Goal: Contribute content: Contribute content

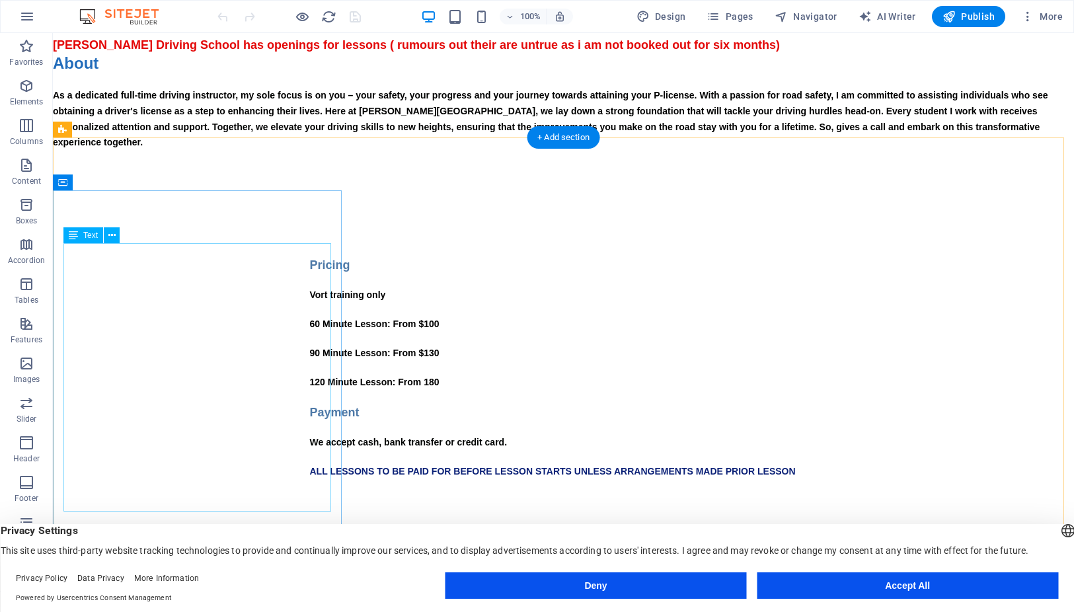
scroll to position [198, 0]
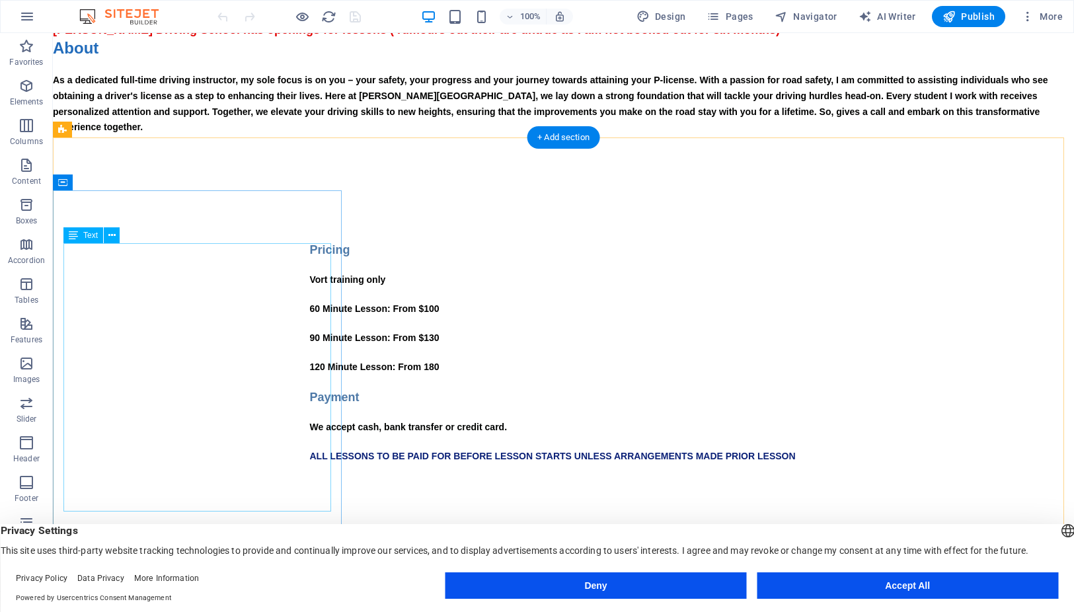
click at [310, 339] on div "Pricing Vort training only 60 Minute Lesson: From $100 90 Minute Lesson: From $…" at bounding box center [564, 367] width 508 height 253
click at [310, 336] on div "Pricing Vort training only 60 Minute Lesson: From $100 90 Minute Lesson: From $…" at bounding box center [564, 367] width 508 height 253
click at [310, 343] on div "Pricing Vort training only 60 Minute Lesson: From $100 90 Minute Lesson: From $…" at bounding box center [564, 367] width 508 height 253
click at [310, 342] on div "Pricing Vort training only 60 Minute Lesson: From $100 90 Minute Lesson: From $…" at bounding box center [564, 367] width 508 height 253
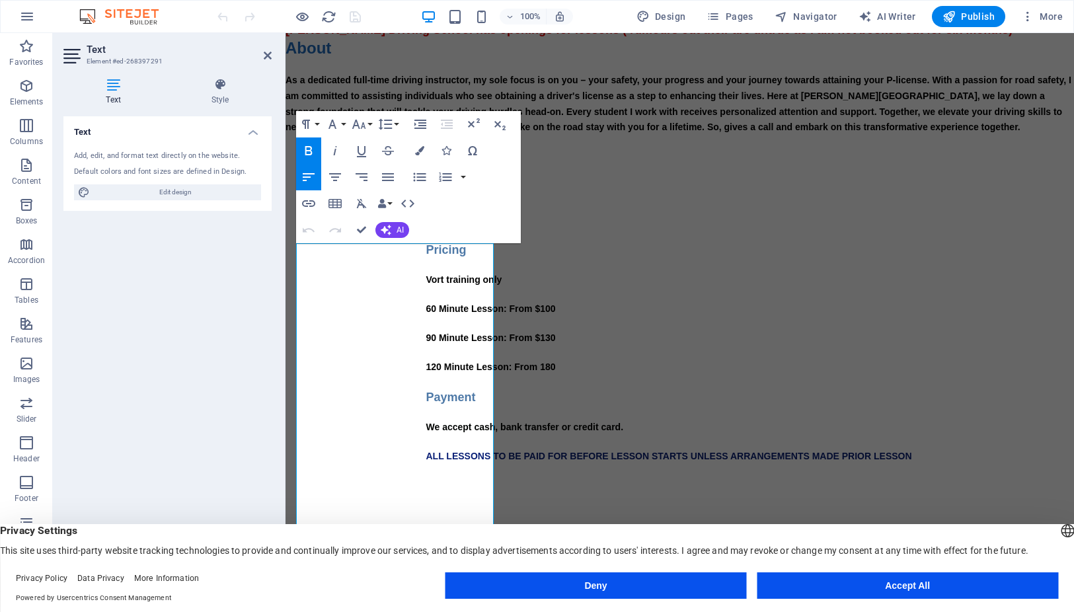
click at [112, 86] on icon at bounding box center [113, 84] width 100 height 13
click at [429, 372] on p "120 Minute Lesson: From 180" at bounding box center [680, 368] width 508 height 16
drag, startPoint x: 427, startPoint y: 371, endPoint x: 410, endPoint y: 373, distance: 17.4
click at [426, 373] on p "120 Minute Lesson: From 180" at bounding box center [680, 368] width 508 height 16
drag, startPoint x: 422, startPoint y: 344, endPoint x: 412, endPoint y: 343, distance: 9.9
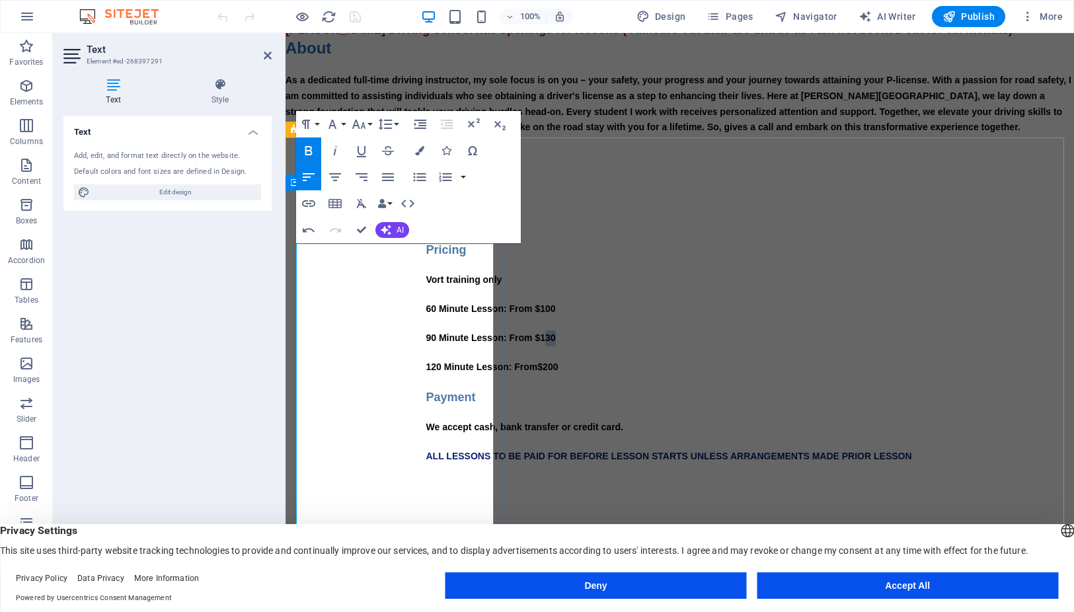
click at [426, 343] on b "90 Minute Lesson: From $130" at bounding box center [491, 337] width 130 height 11
click at [473, 386] on div "Pricing Vort training only 60 Minute Lesson: From $100 90 Minute Lesson: From $…" at bounding box center [680, 367] width 508 height 253
click at [884, 588] on button "Accept All" at bounding box center [907, 585] width 301 height 26
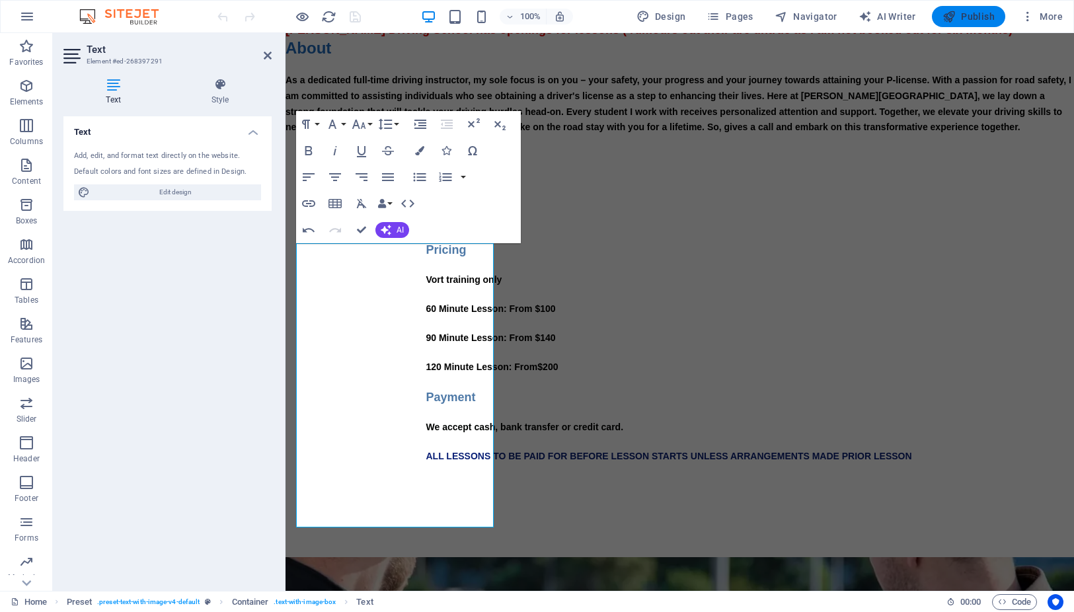
click at [973, 12] on span "Publish" at bounding box center [969, 16] width 52 height 13
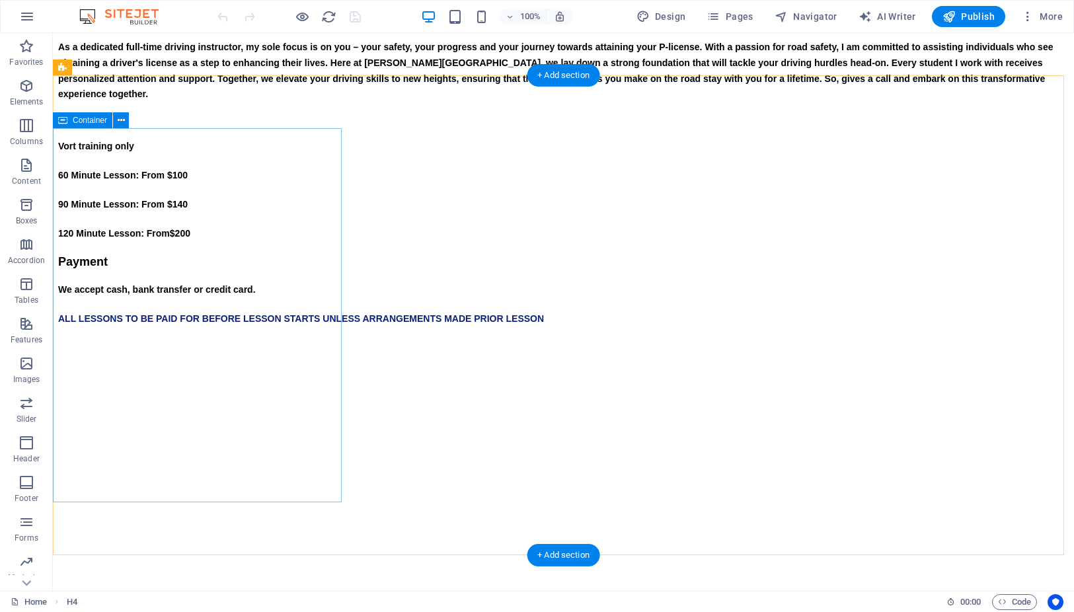
scroll to position [264, 0]
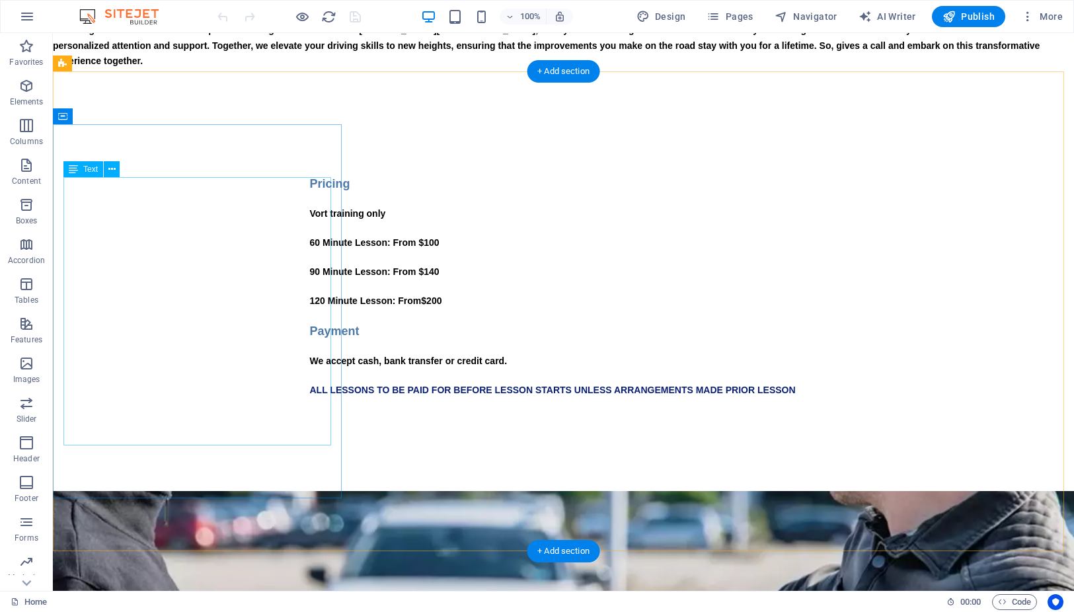
click at [310, 301] on div "Pricing Vort training only 60 Minute Lesson: From $100 90 Minute Lesson: From $…" at bounding box center [564, 301] width 508 height 253
click at [310, 300] on div "Pricing Vort training only 60 Minute Lesson: From $100 90 Minute Lesson: From $…" at bounding box center [564, 301] width 508 height 253
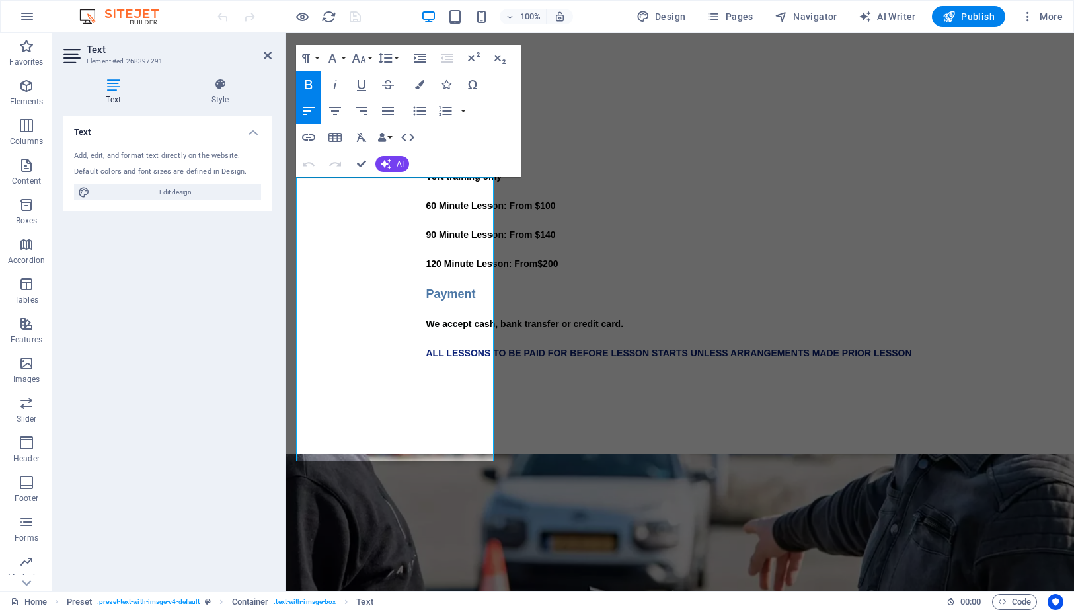
scroll to position [227, 0]
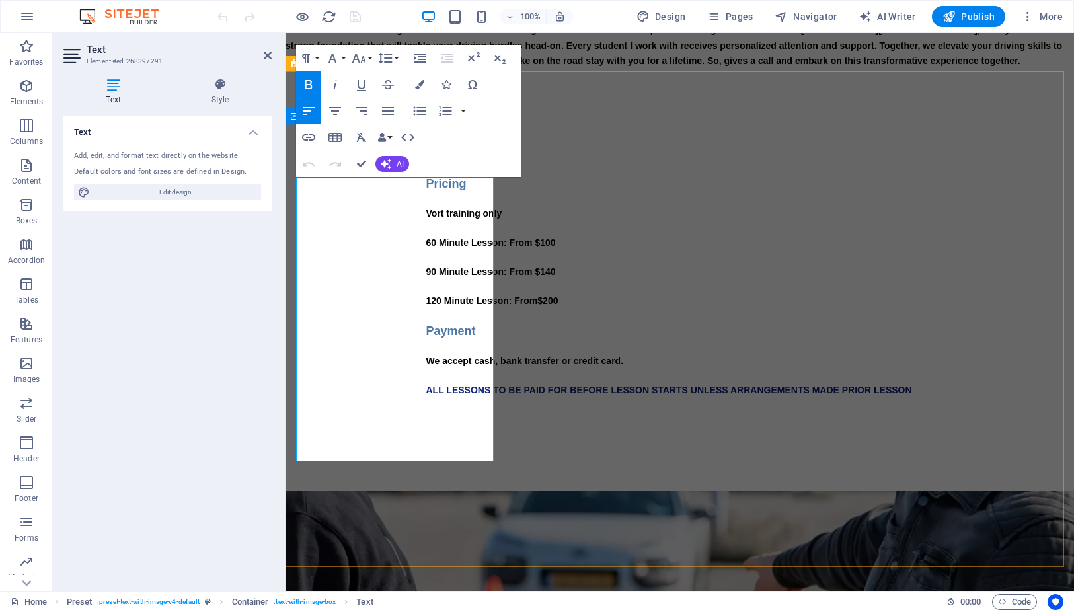
click at [426, 303] on strong "120 Minute Lesson: From$200" at bounding box center [492, 300] width 132 height 11
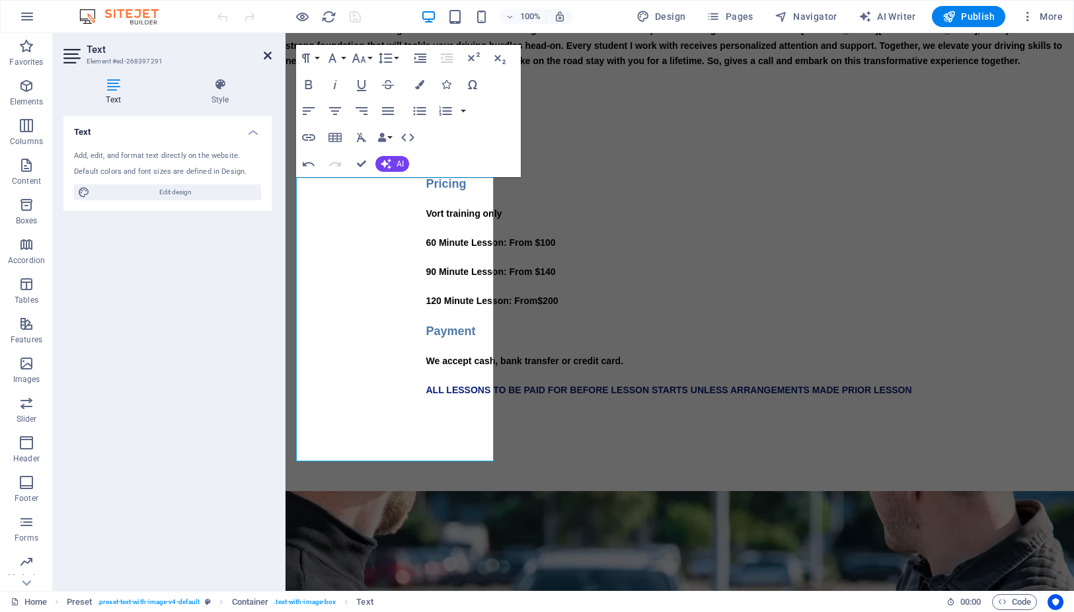
click at [270, 50] on icon at bounding box center [268, 55] width 8 height 11
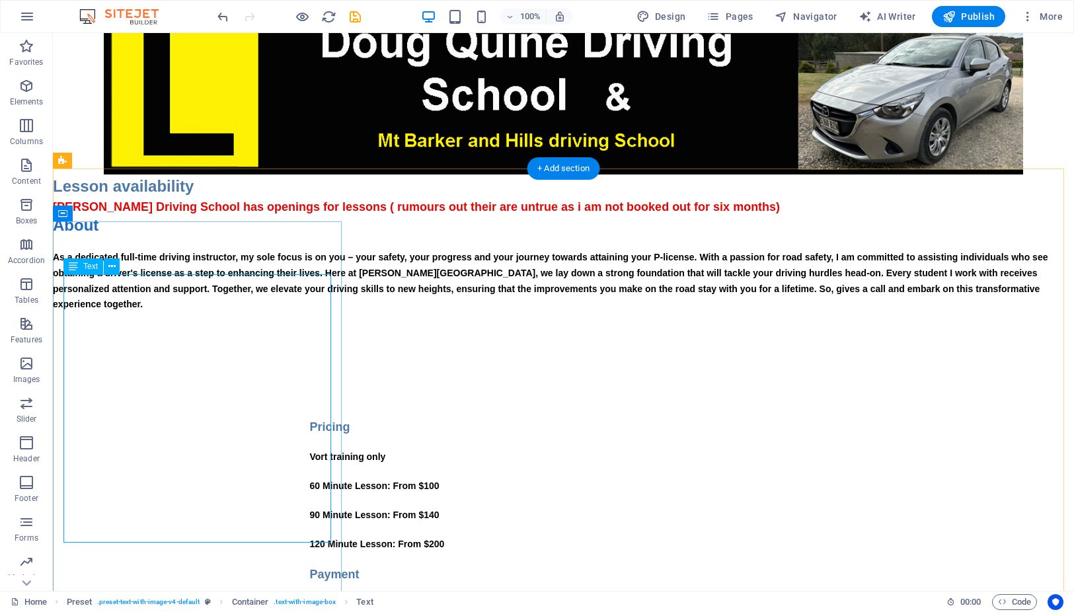
scroll to position [0, 0]
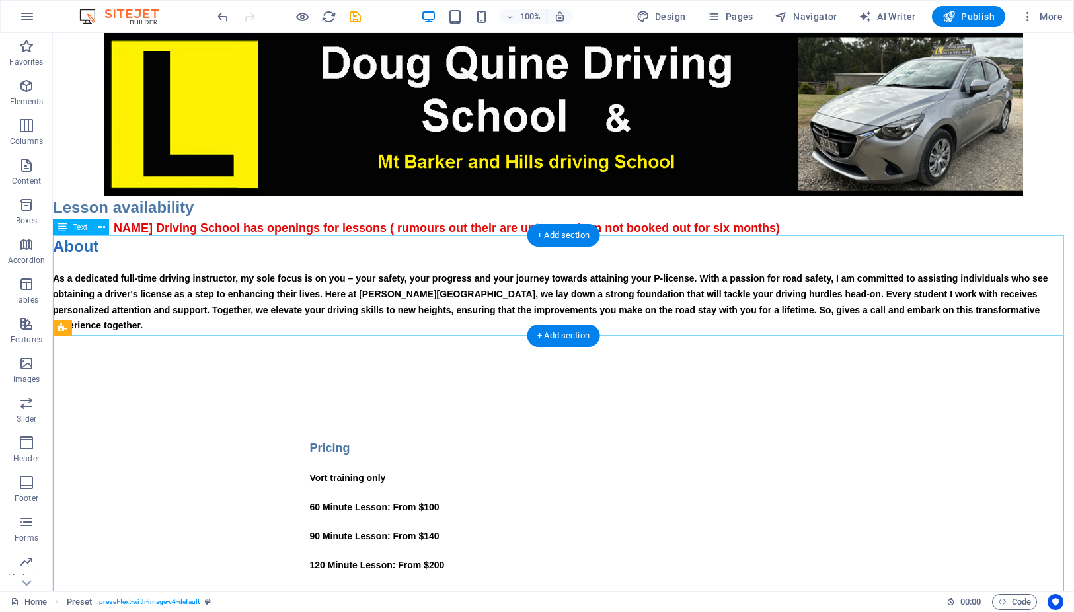
click at [214, 259] on div "About As a dedicated full-time driving instructor, my sole focus is on you – yo…" at bounding box center [563, 285] width 1021 height 97
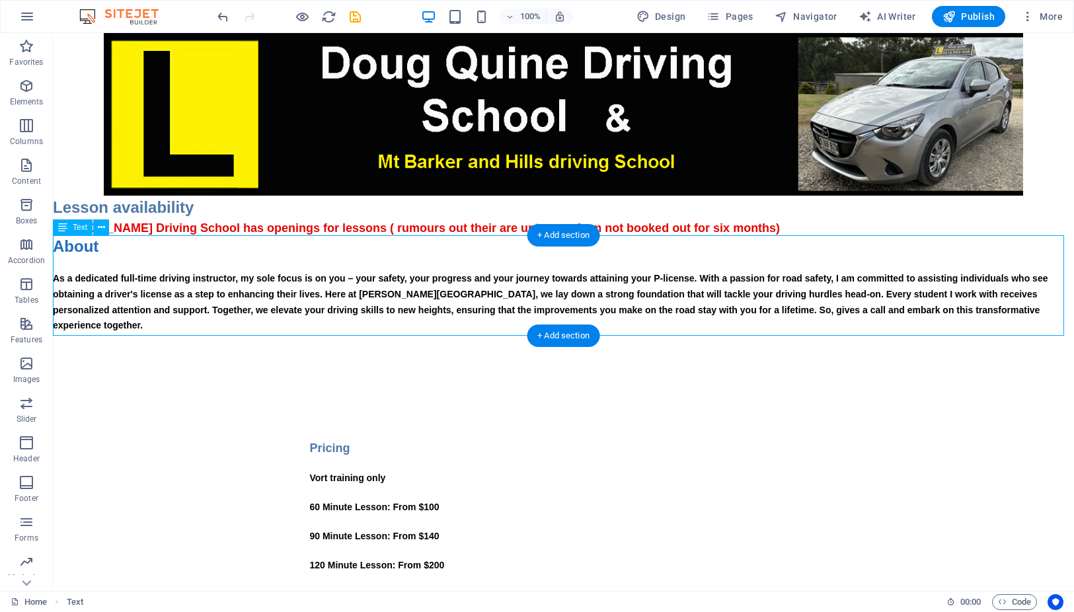
click at [671, 245] on div "About As a dedicated full-time driving instructor, my sole focus is on you – yo…" at bounding box center [563, 285] width 1021 height 97
click at [1053, 315] on div "About As a dedicated full-time driving instructor, my sole focus is on you – yo…" at bounding box center [563, 285] width 1021 height 97
click at [1047, 313] on div "About As a dedicated full-time driving instructor, my sole focus is on you – yo…" at bounding box center [563, 285] width 1021 height 97
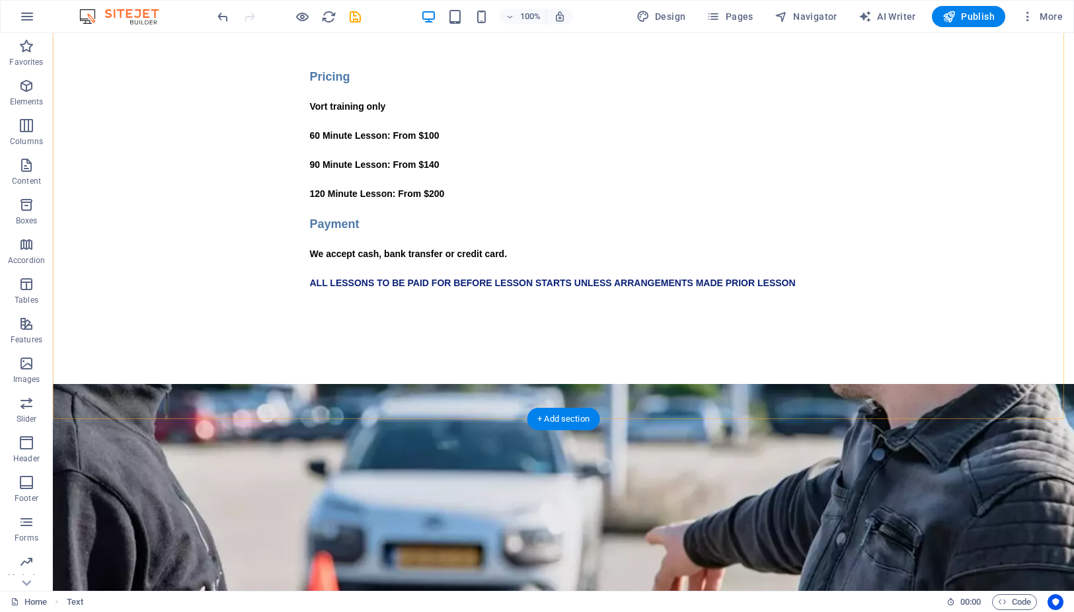
scroll to position [397, 0]
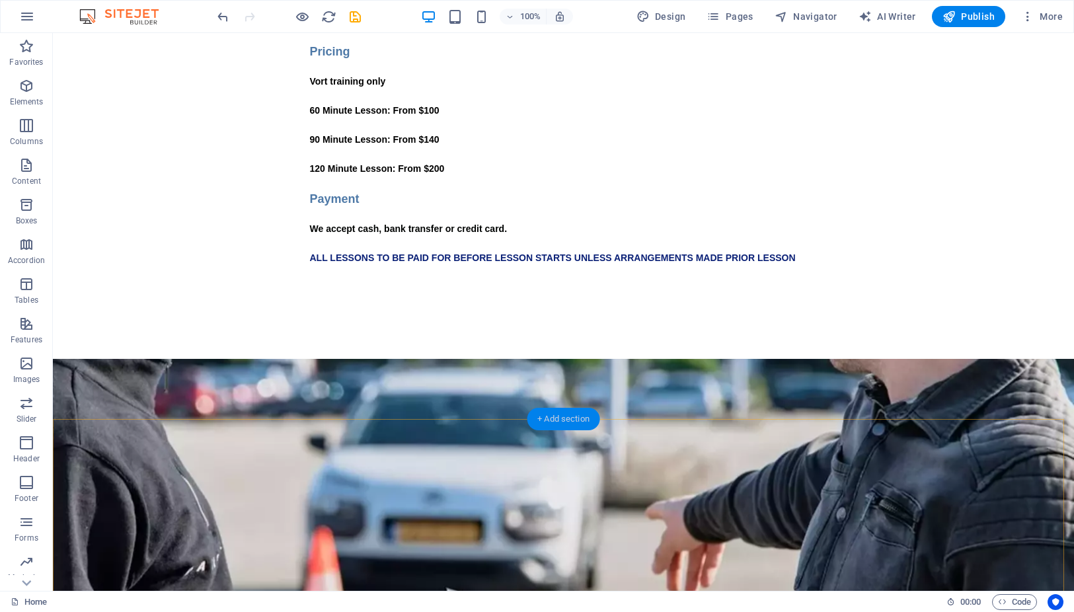
click at [565, 422] on div "+ Add section" at bounding box center [563, 419] width 73 height 22
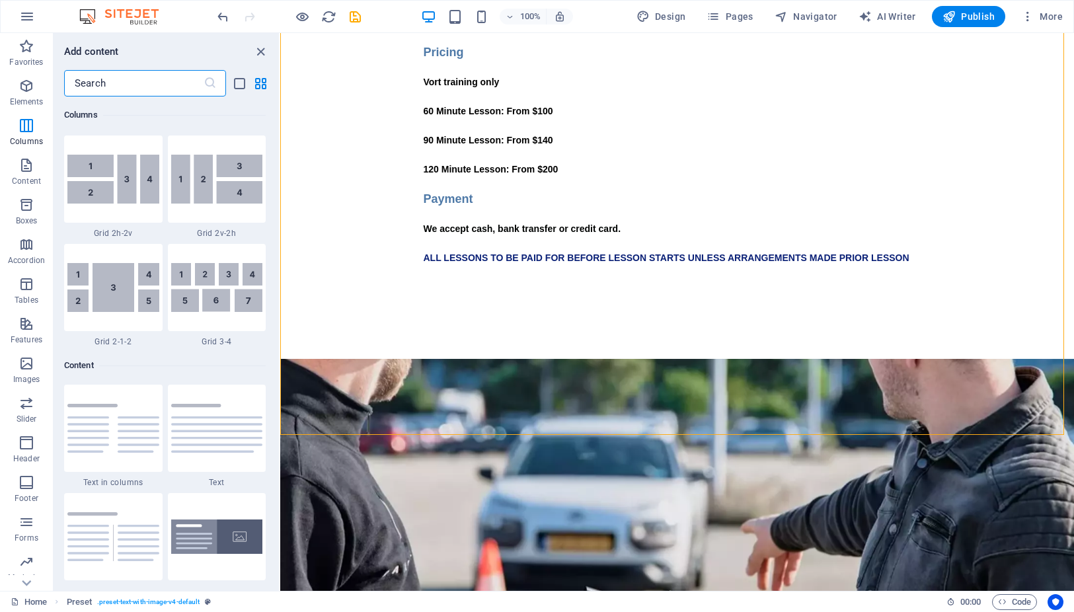
scroll to position [2048, 0]
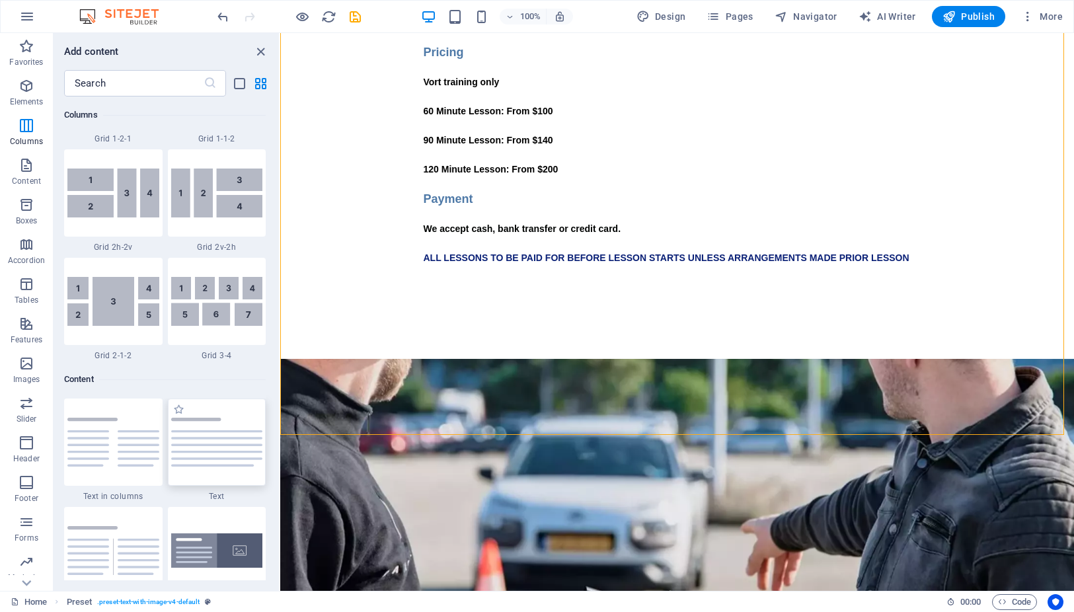
click at [232, 459] on img at bounding box center [217, 442] width 92 height 49
select select "preset-text-v2-default"
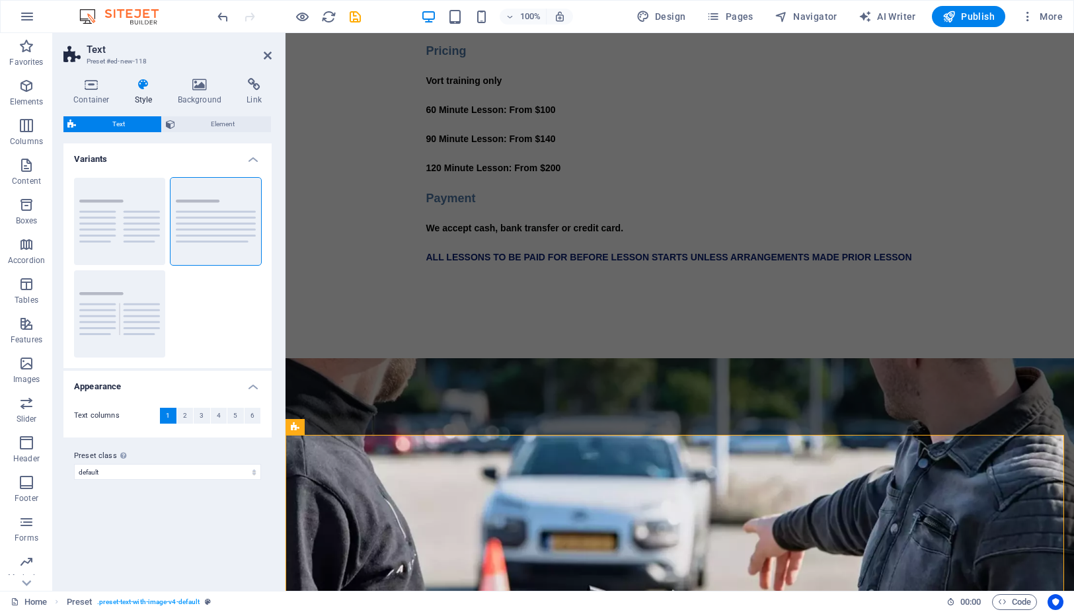
scroll to position [360, 0]
click at [130, 118] on span "Text" at bounding box center [118, 124] width 77 height 16
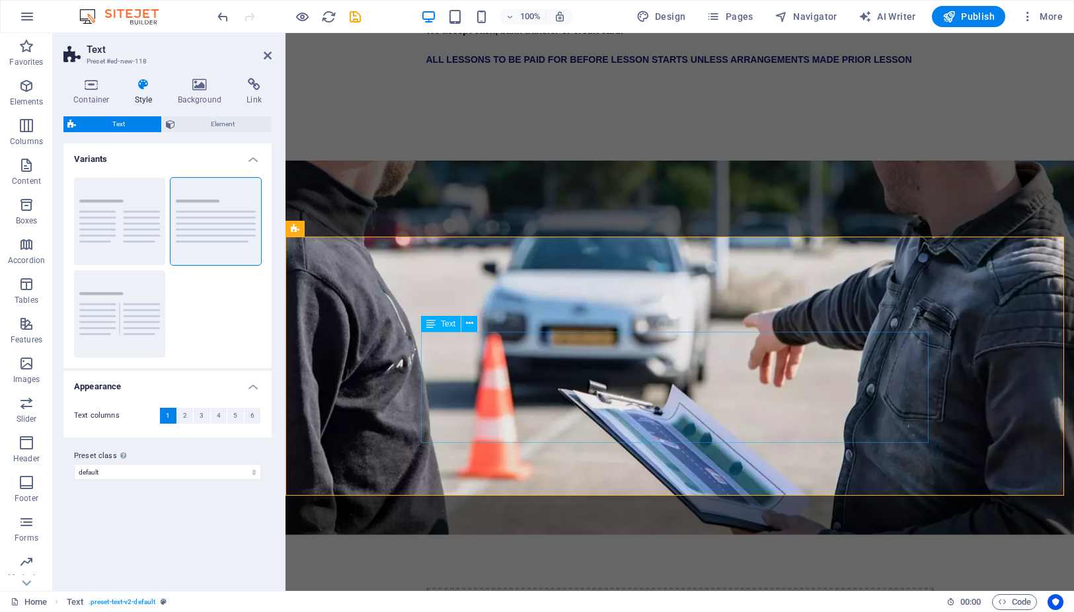
scroll to position [595, 0]
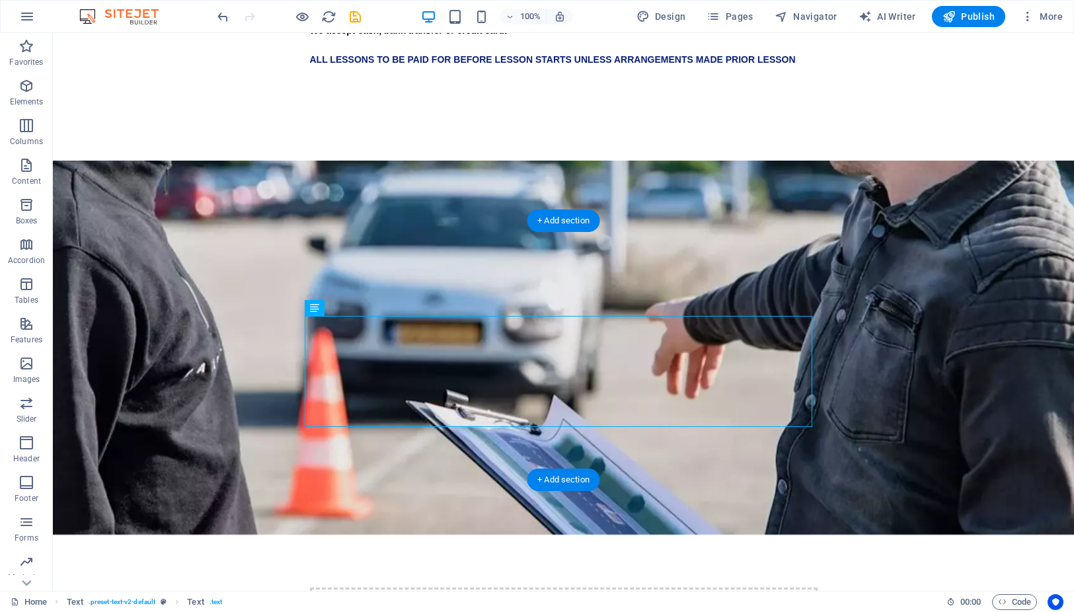
drag, startPoint x: 650, startPoint y: 438, endPoint x: 356, endPoint y: 373, distance: 301.8
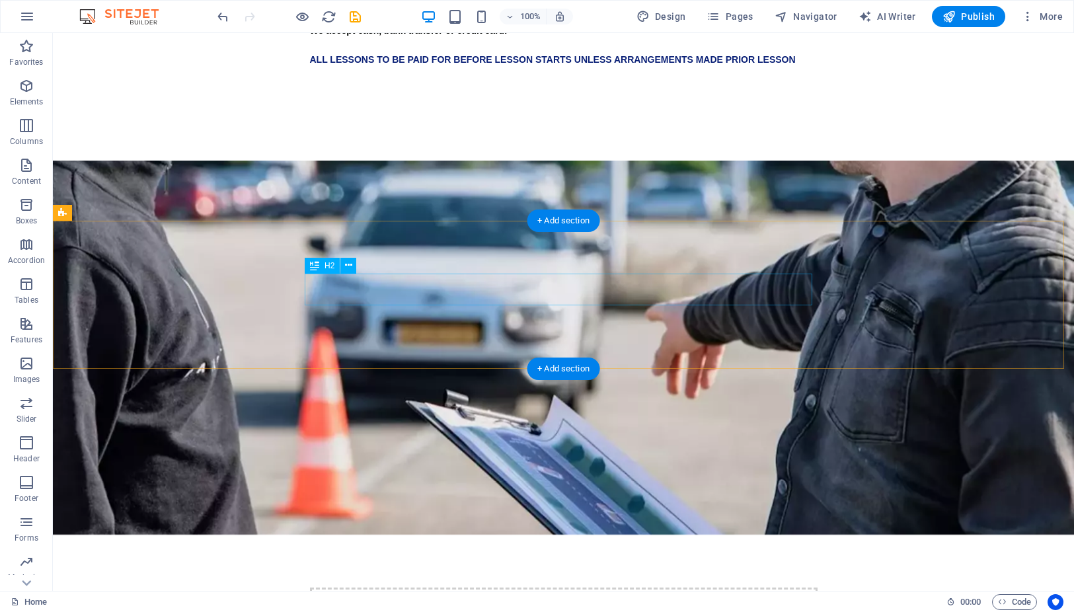
drag, startPoint x: 387, startPoint y: 290, endPoint x: 307, endPoint y: 296, distance: 79.5
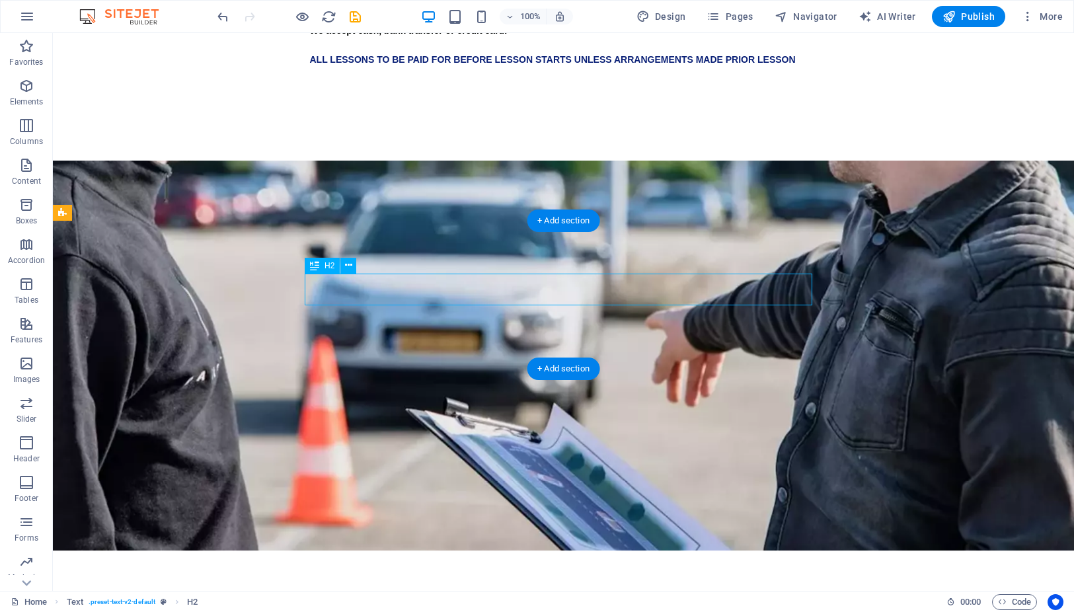
scroll to position [558, 0]
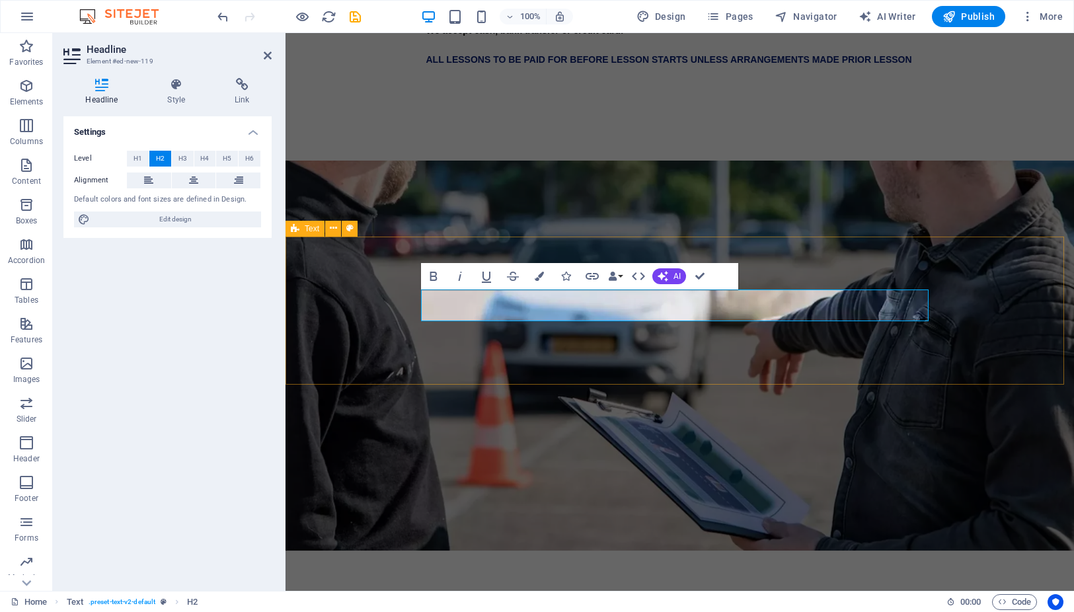
drag, startPoint x: 515, startPoint y: 307, endPoint x: 418, endPoint y: 305, distance: 96.5
click at [437, 272] on icon "button" at bounding box center [434, 276] width 16 height 16
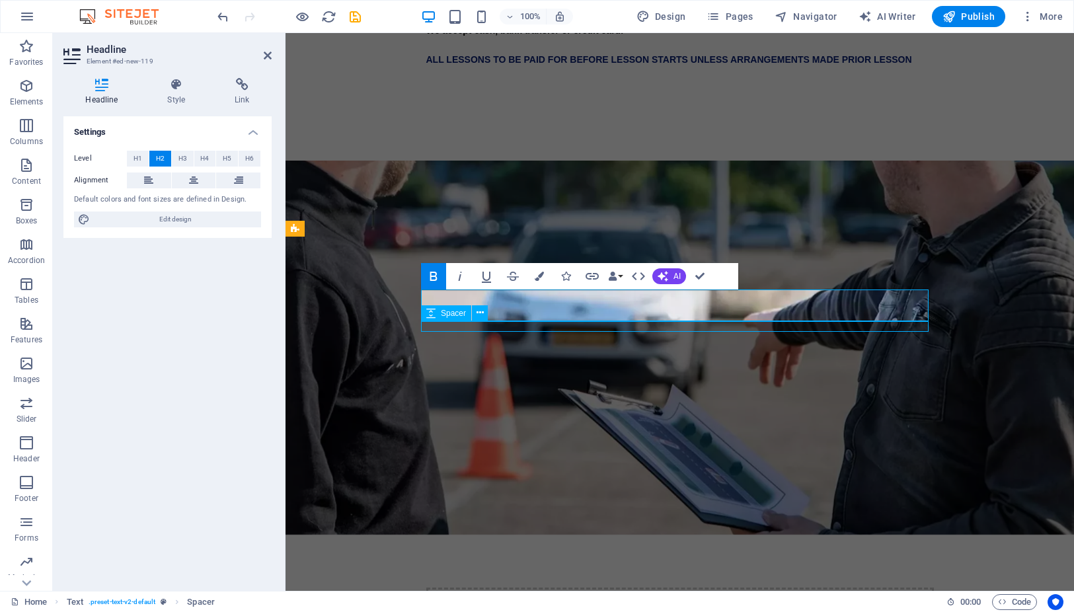
scroll to position [595, 0]
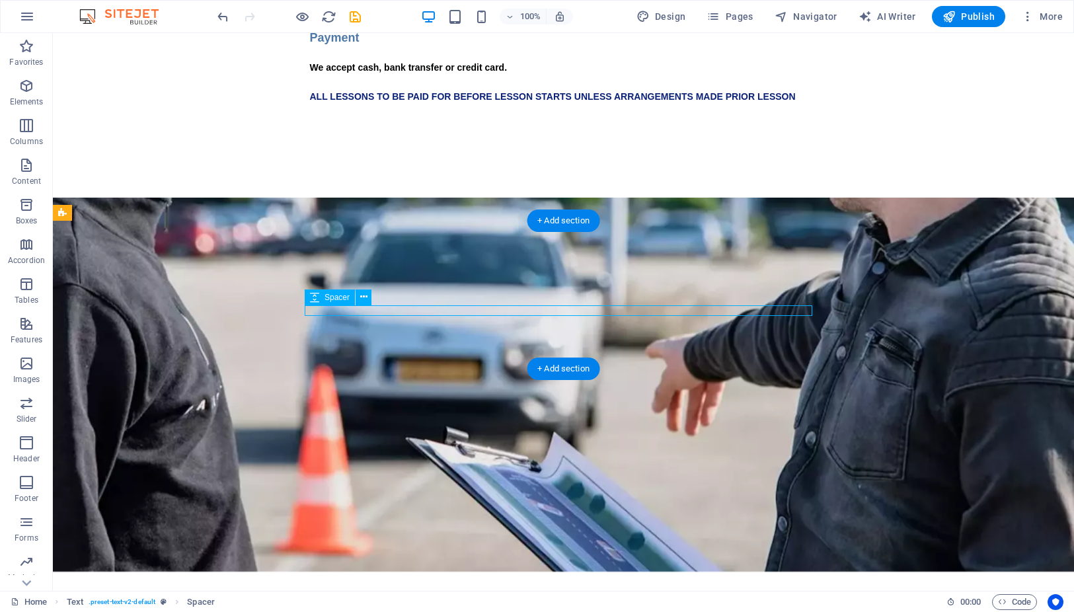
select select "rem"
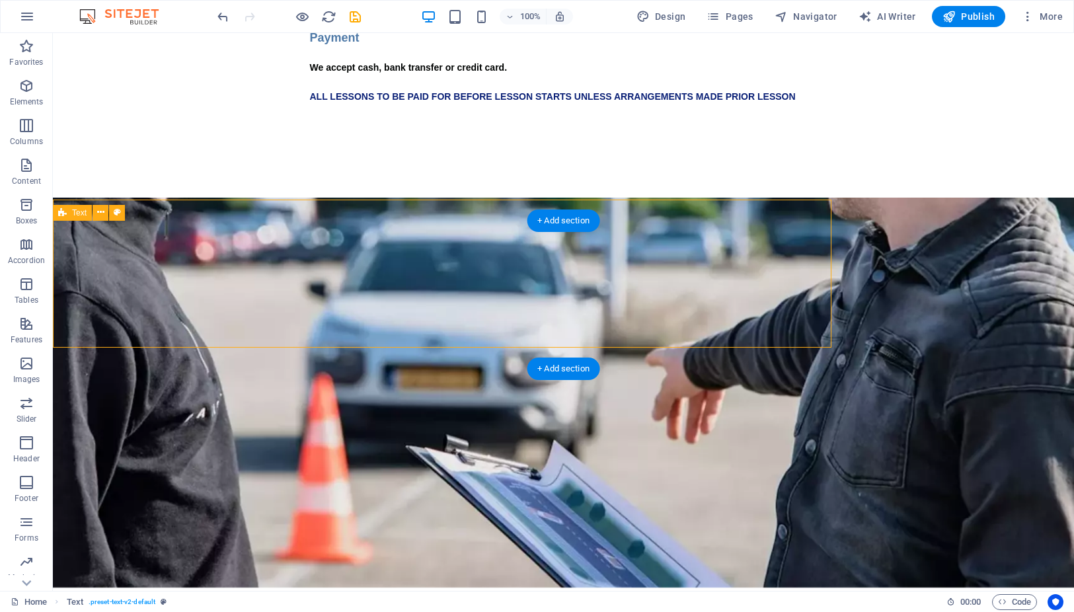
scroll to position [595, 0]
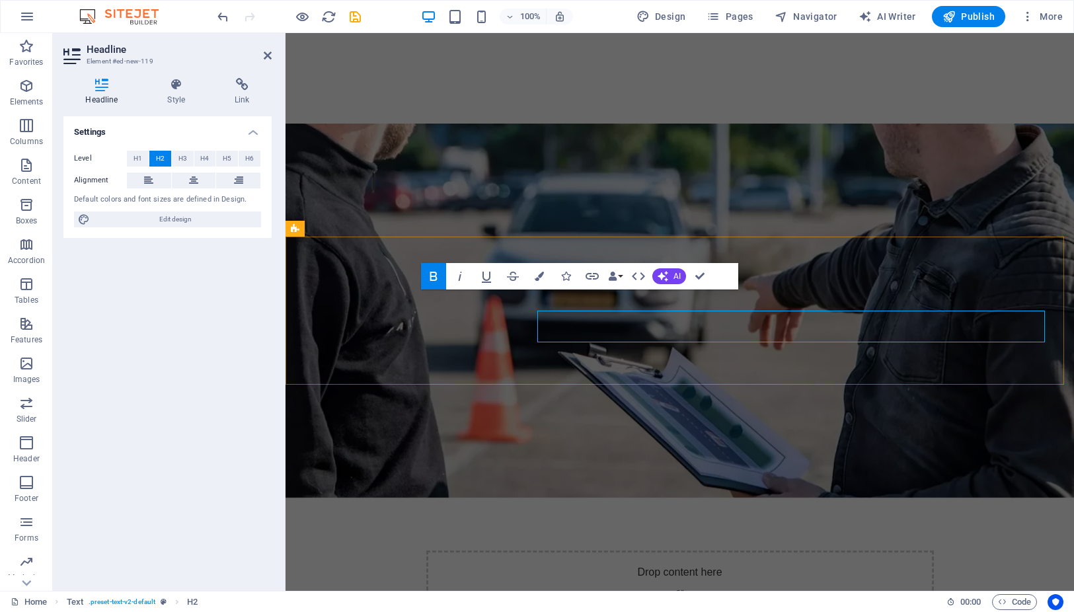
scroll to position [558, 0]
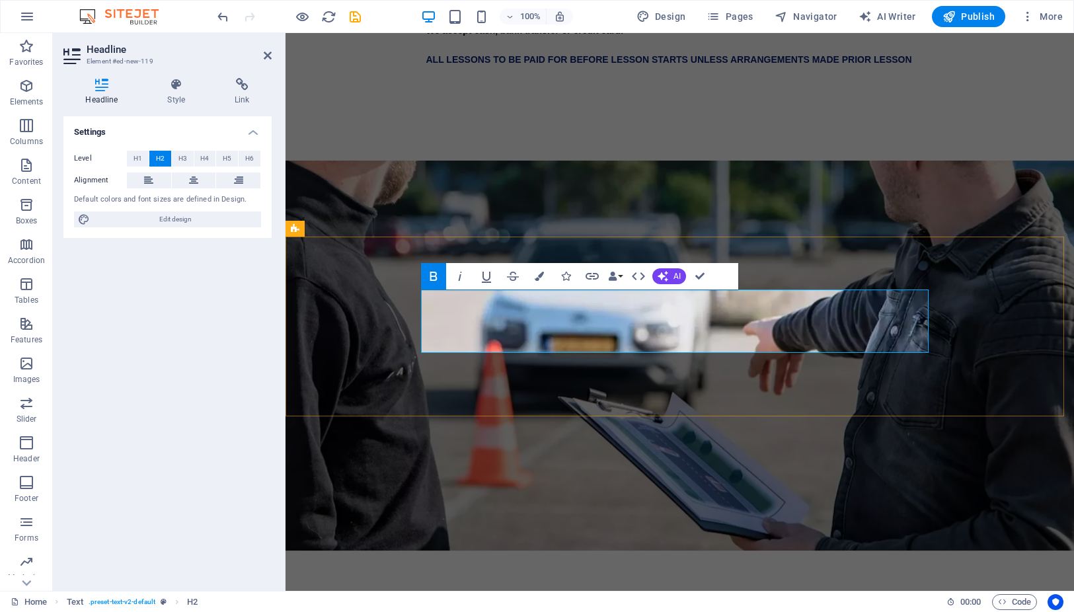
drag, startPoint x: 586, startPoint y: 327, endPoint x: 408, endPoint y: 340, distance: 178.3
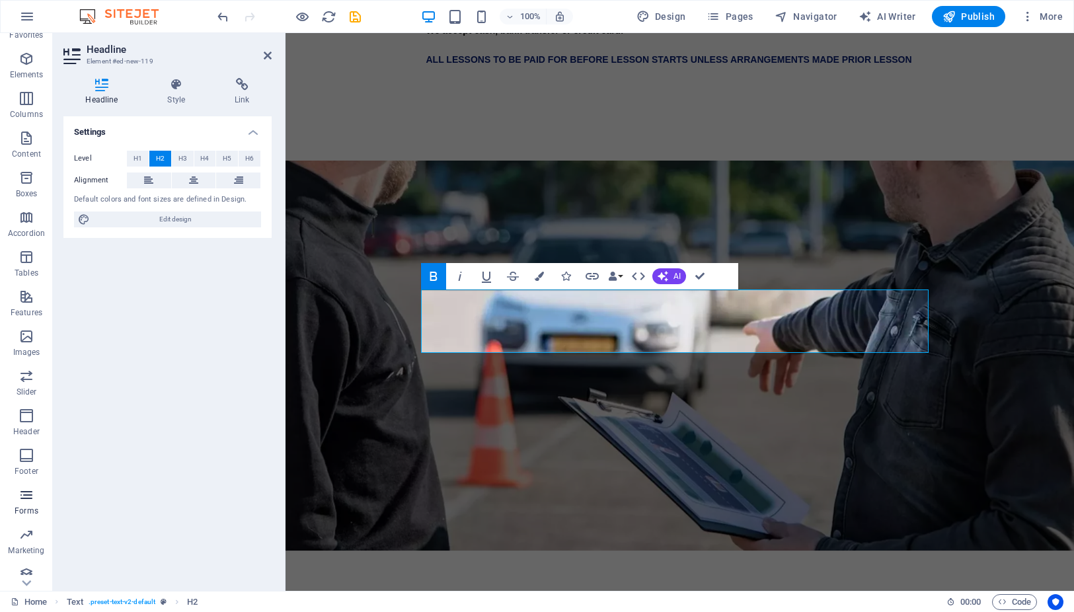
scroll to position [37, 0]
drag, startPoint x: 624, startPoint y: 341, endPoint x: 600, endPoint y: 338, distance: 23.9
drag, startPoint x: 600, startPoint y: 338, endPoint x: 427, endPoint y: 342, distance: 173.2
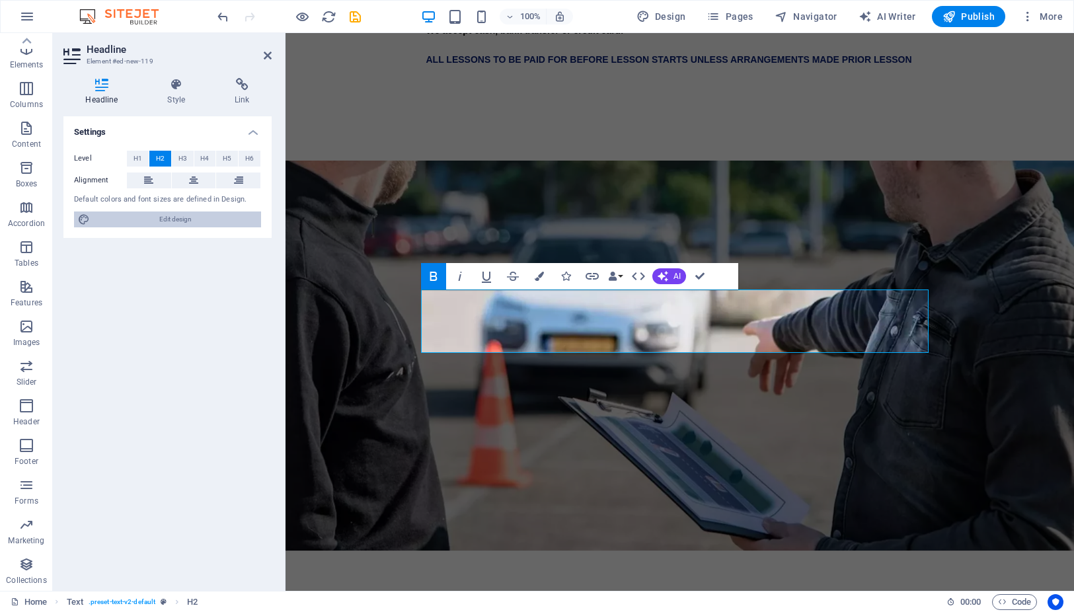
drag, startPoint x: 172, startPoint y: 218, endPoint x: 71, endPoint y: 375, distance: 186.7
click at [172, 218] on span "Edit design" at bounding box center [175, 220] width 163 height 16
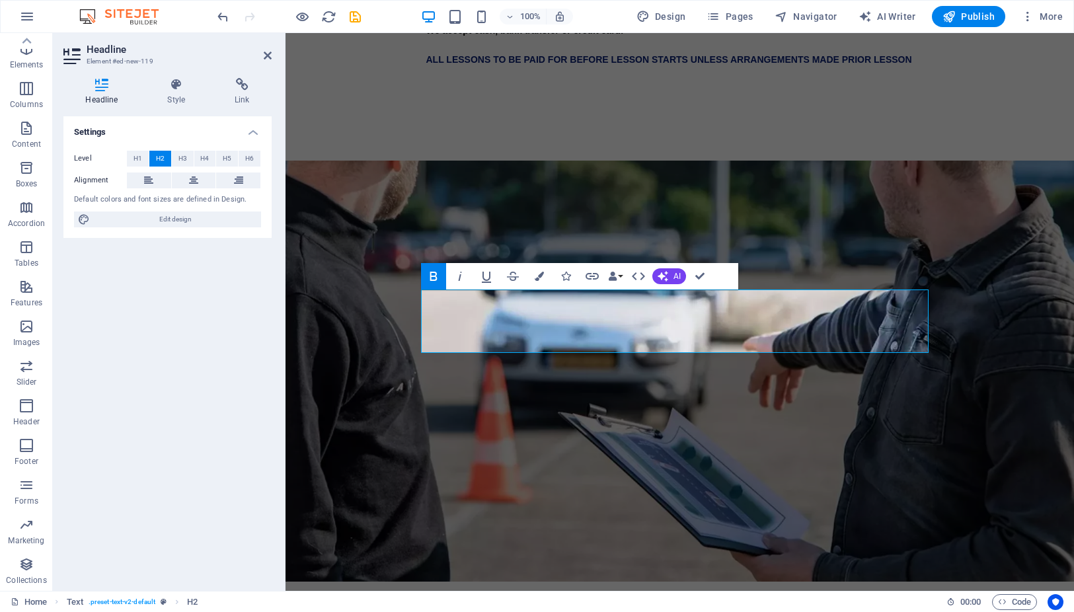
scroll to position [505, 0]
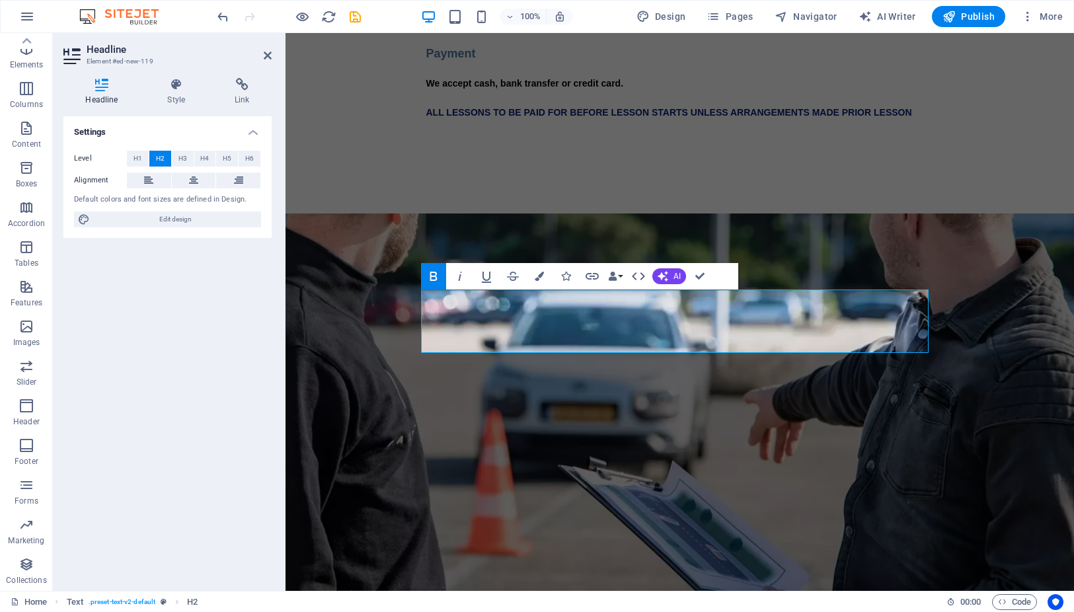
select select "px"
select select "400"
select select "px"
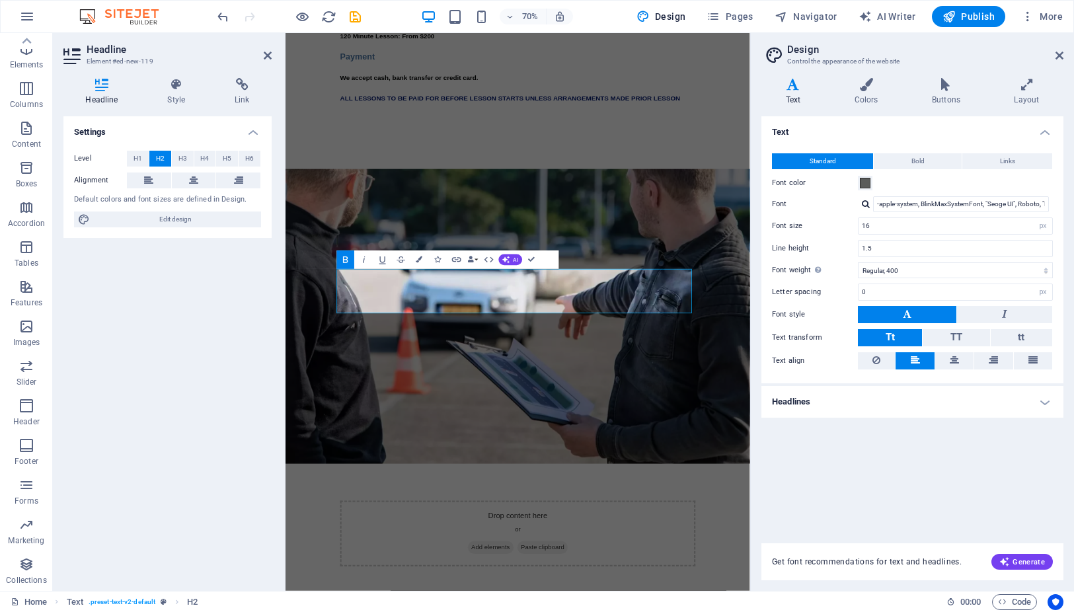
click at [795, 89] on icon at bounding box center [792, 84] width 63 height 13
drag, startPoint x: 876, startPoint y: 232, endPoint x: 836, endPoint y: 232, distance: 39.7
click at [836, 232] on div "Font size 16 rem px" at bounding box center [912, 225] width 281 height 17
click at [957, 264] on select "Thin, 100 Extra-light, 200 Light, 300 Regular, 400 Medium, 500 Semi-bold, 600 B…" at bounding box center [955, 270] width 195 height 16
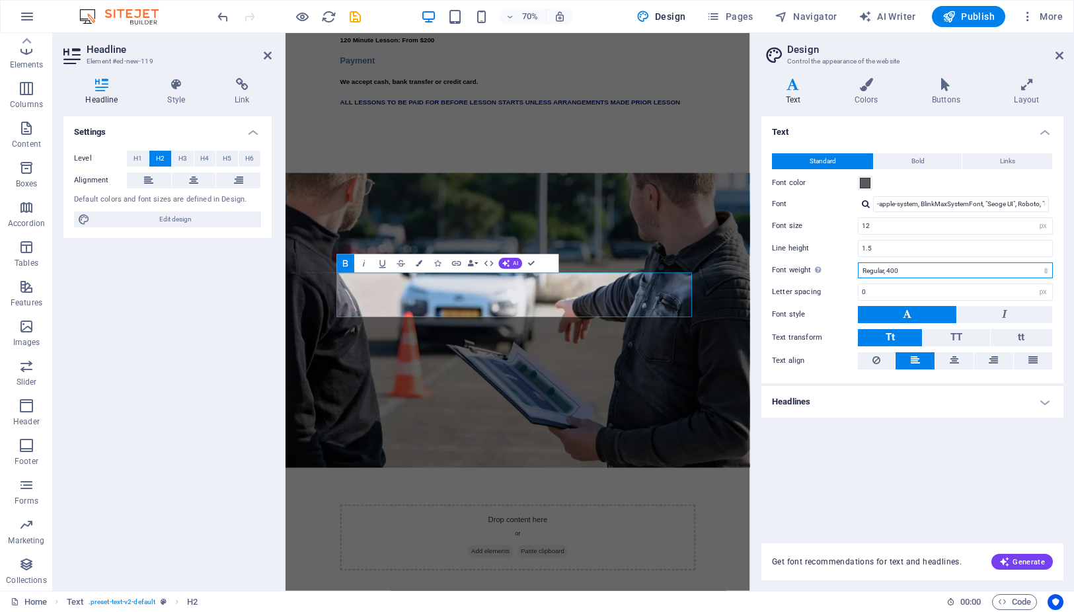
scroll to position [498, 0]
click at [898, 245] on input "1.5" at bounding box center [956, 249] width 194 height 16
drag, startPoint x: 460, startPoint y: 395, endPoint x: 359, endPoint y: 395, distance: 101.1
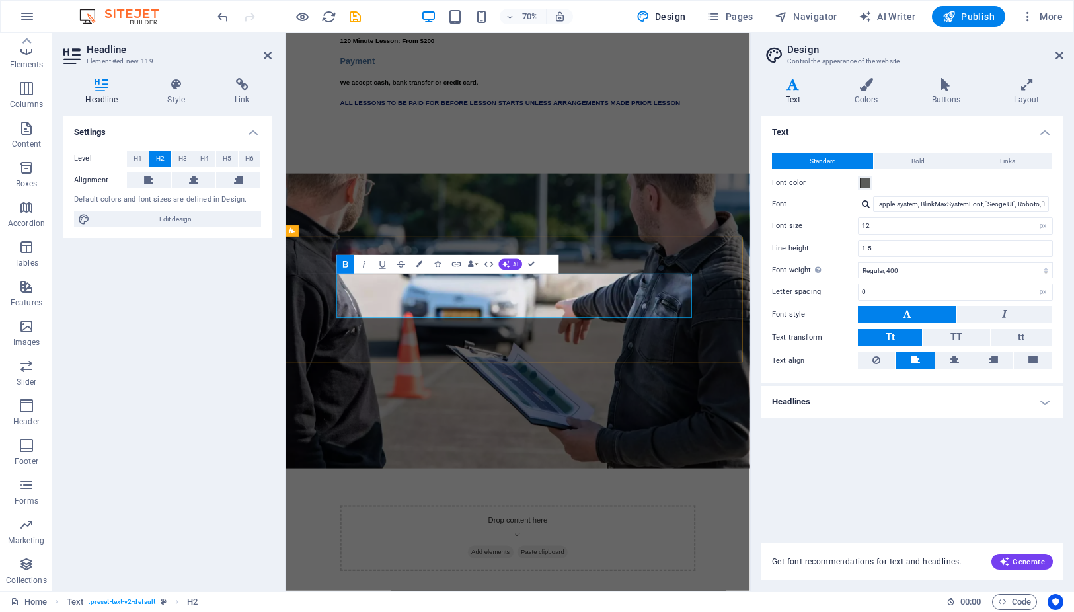
drag, startPoint x: 928, startPoint y: 228, endPoint x: 830, endPoint y: 228, distance: 97.8
click at [830, 228] on div "Font size 12 rem px" at bounding box center [912, 225] width 281 height 17
type input "16"
drag, startPoint x: 890, startPoint y: 526, endPoint x: 946, endPoint y: 377, distance: 158.8
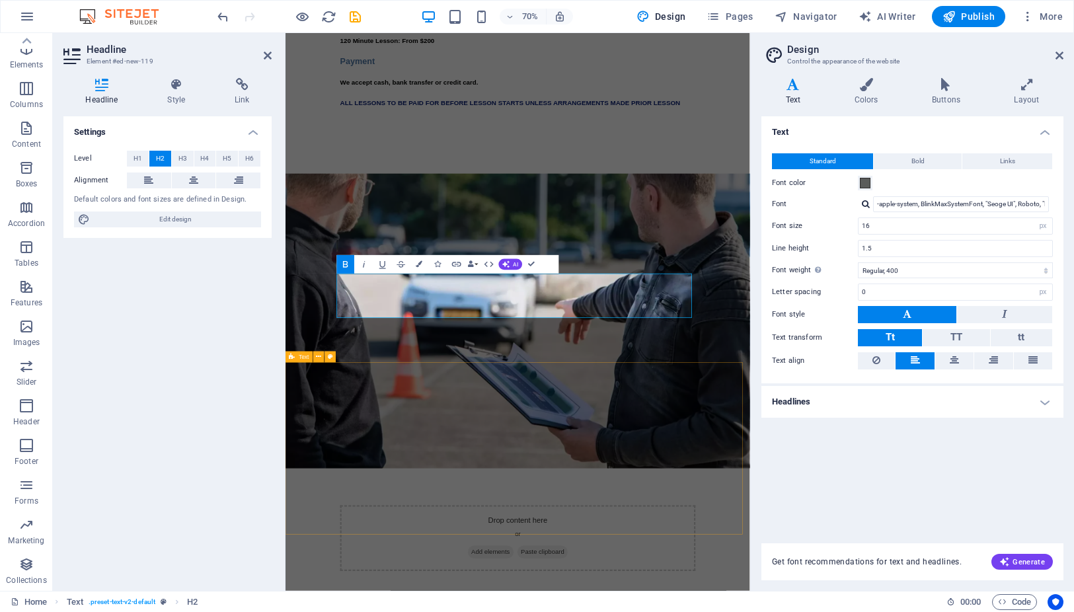
click at [943, 378] on div "Lesson availability [PERSON_NAME] Driving School has openings for lessons ( rum…" at bounding box center [618, 493] width 664 height 1916
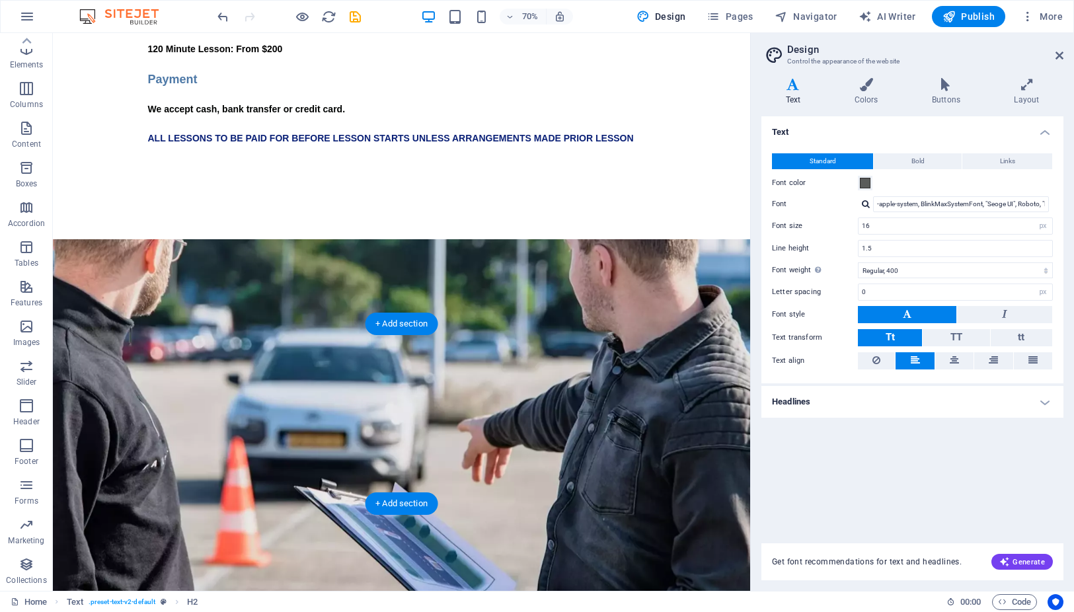
scroll to position [504, 0]
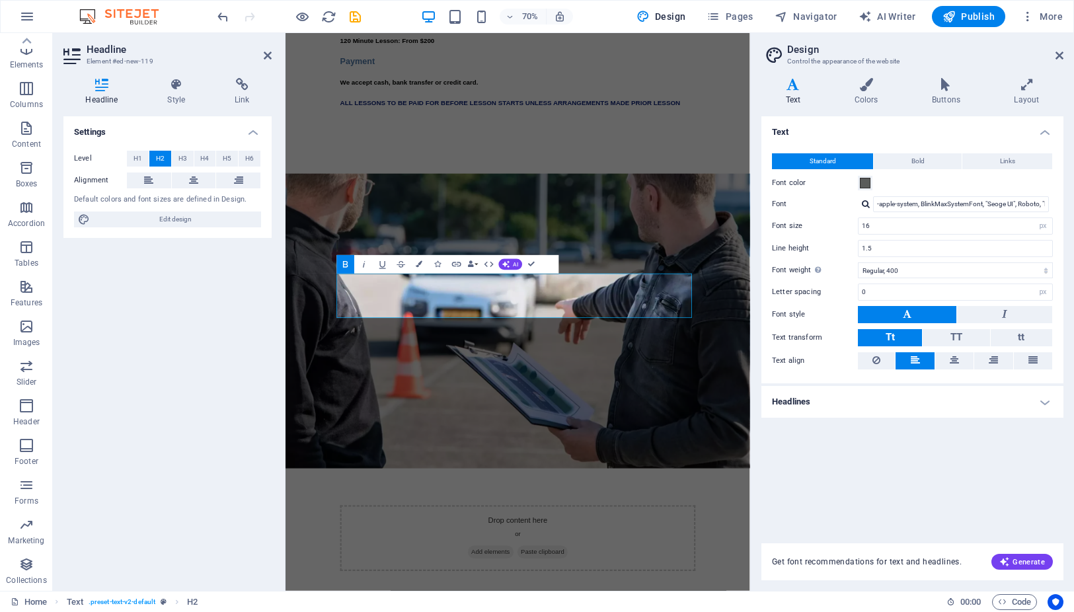
click at [276, 423] on div "Headline Style Link Settings Level H1 H2 H3 H4 H5 H6 Alignment Default colors a…" at bounding box center [167, 329] width 229 height 524
click at [1046, 229] on select "rem px" at bounding box center [1043, 226] width 19 height 16
click at [988, 229] on input "16" at bounding box center [956, 226] width 194 height 16
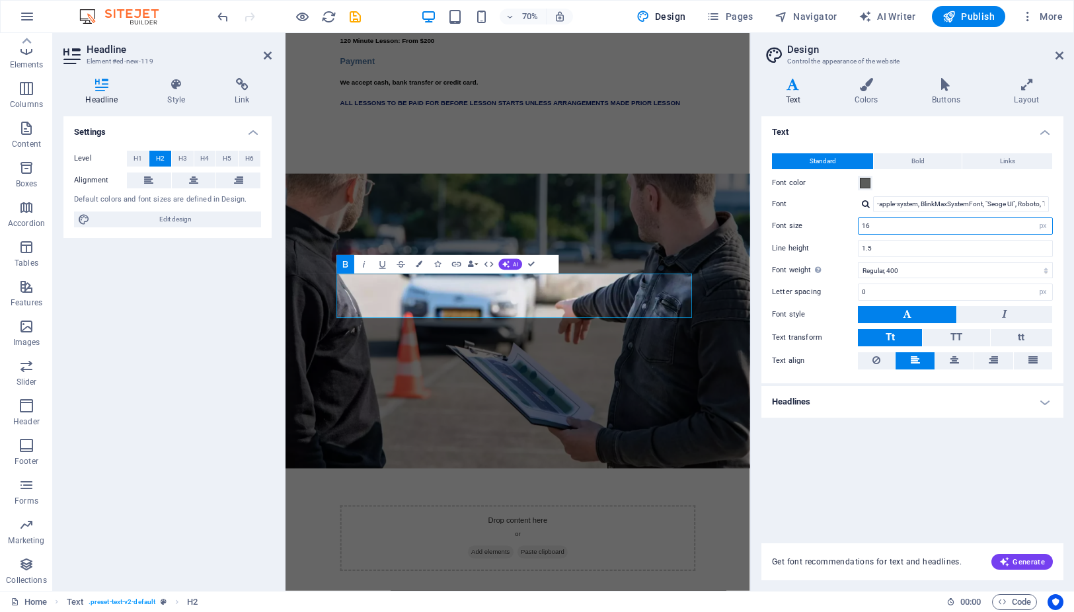
click at [988, 229] on input "16" at bounding box center [956, 226] width 194 height 16
click at [861, 98] on h4 "Colors" at bounding box center [868, 92] width 77 height 28
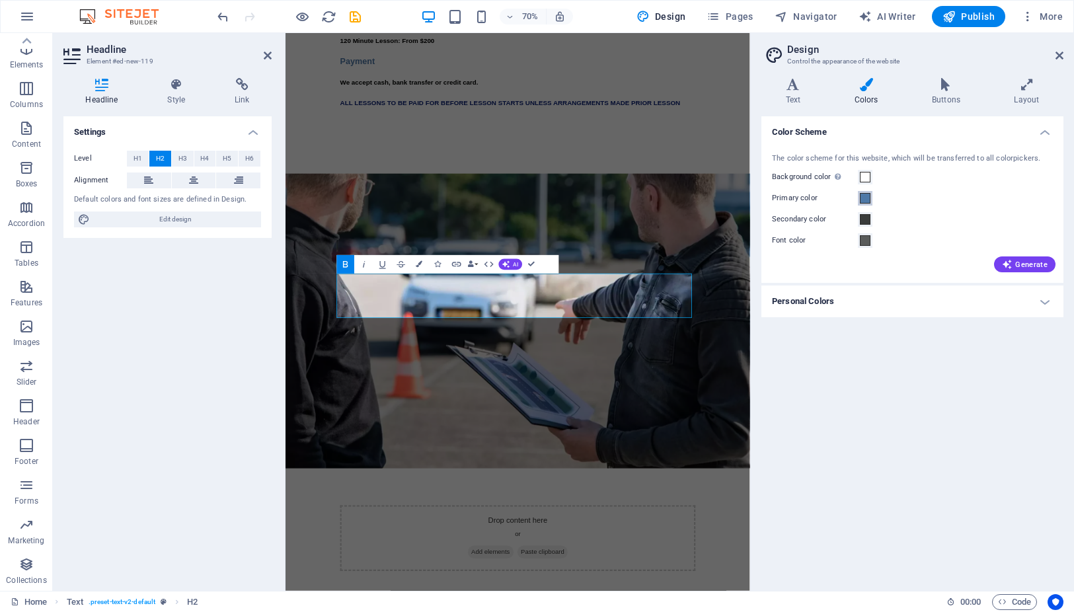
click at [865, 200] on span at bounding box center [865, 198] width 11 height 11
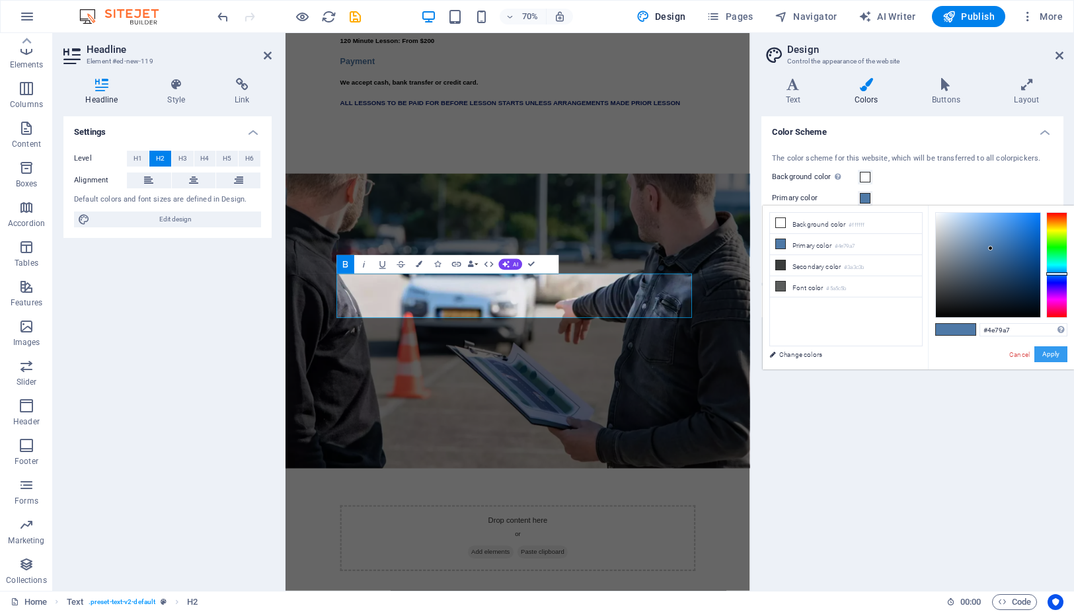
click at [1047, 356] on button "Apply" at bounding box center [1050, 354] width 33 height 16
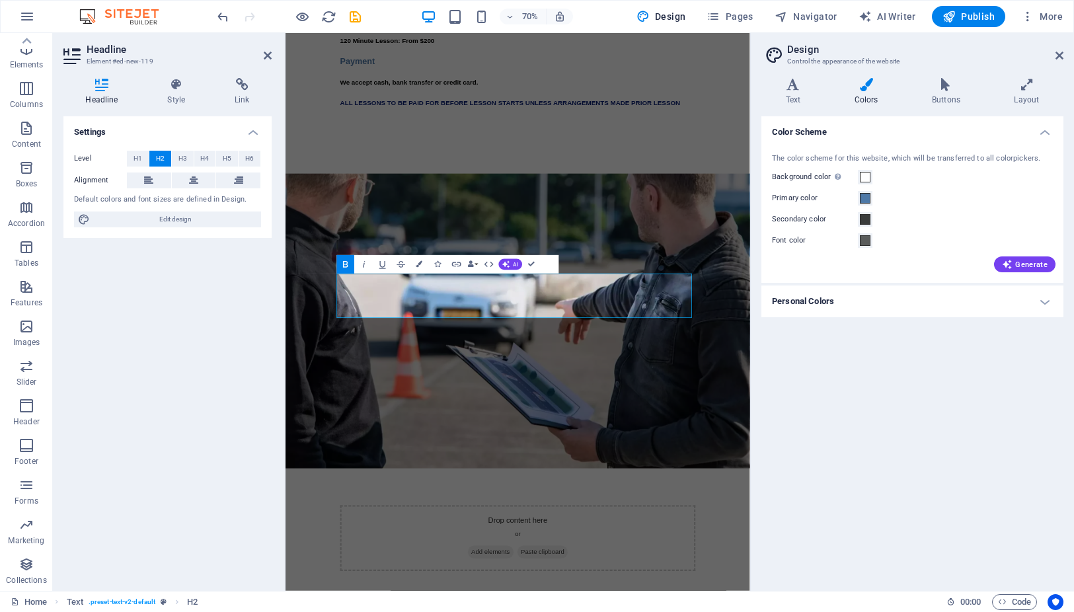
click at [791, 242] on label "Font color" at bounding box center [815, 241] width 86 height 16
click at [858, 242] on button "Font color" at bounding box center [865, 240] width 15 height 15
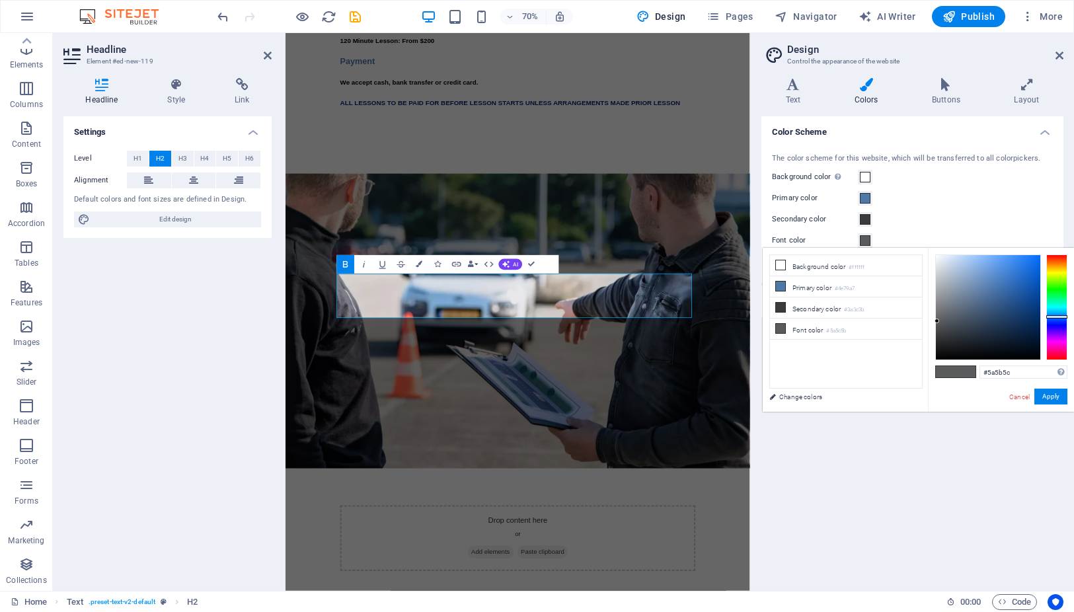
click at [1058, 317] on div at bounding box center [1056, 307] width 21 height 106
click at [1058, 321] on div at bounding box center [1056, 307] width 21 height 106
click at [1058, 329] on div at bounding box center [1056, 307] width 21 height 106
click at [1054, 321] on div at bounding box center [1056, 307] width 21 height 106
type input "#5064b2"
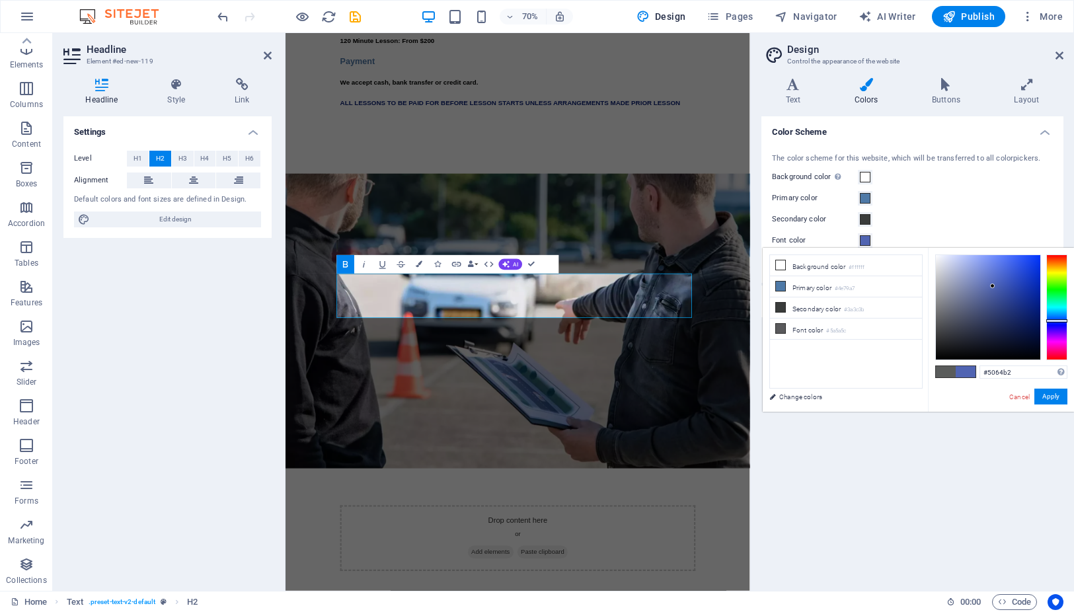
click at [993, 286] on div at bounding box center [988, 307] width 104 height 104
click at [1052, 394] on button "Apply" at bounding box center [1050, 397] width 33 height 16
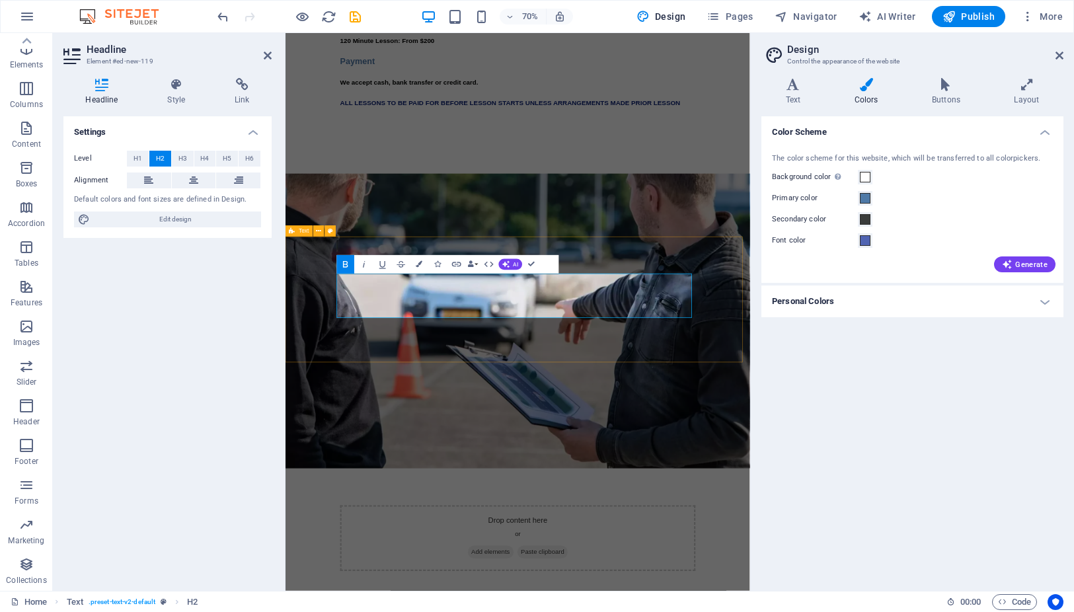
scroll to position [504, 0]
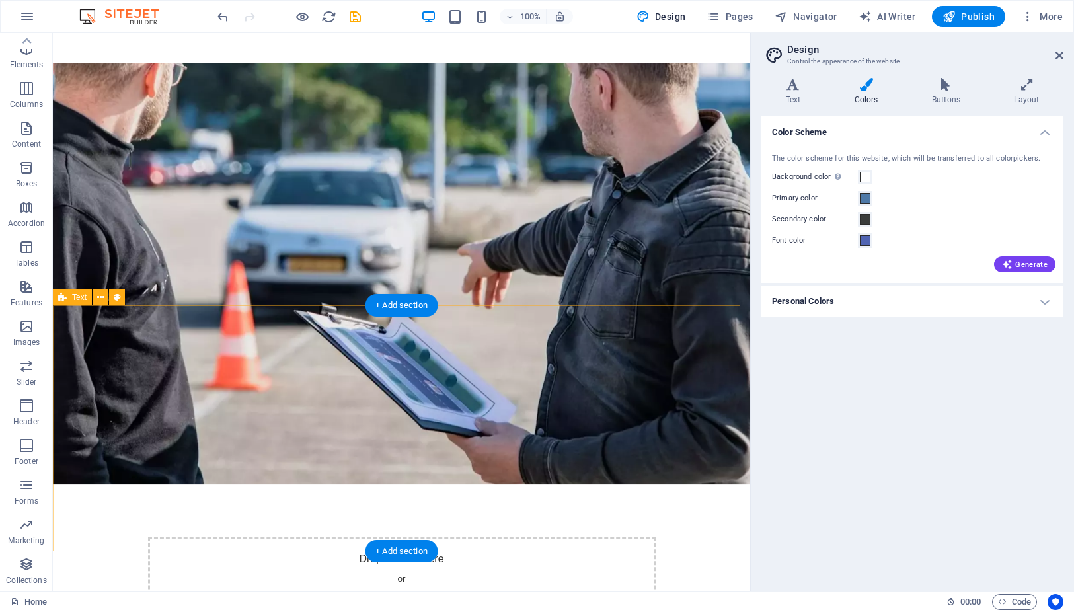
scroll to position [702, 0]
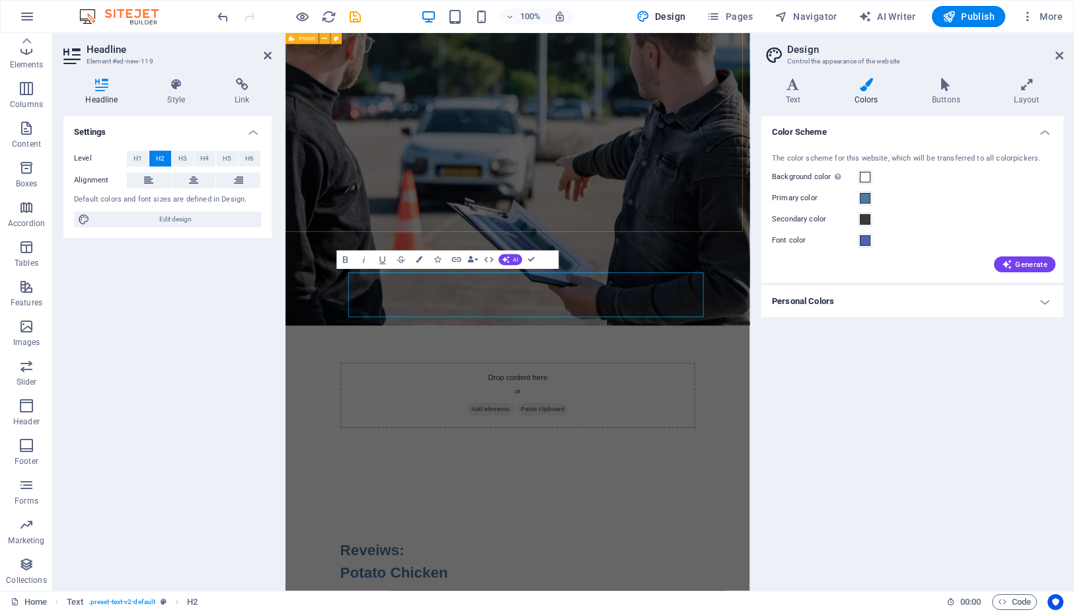
scroll to position [505, 0]
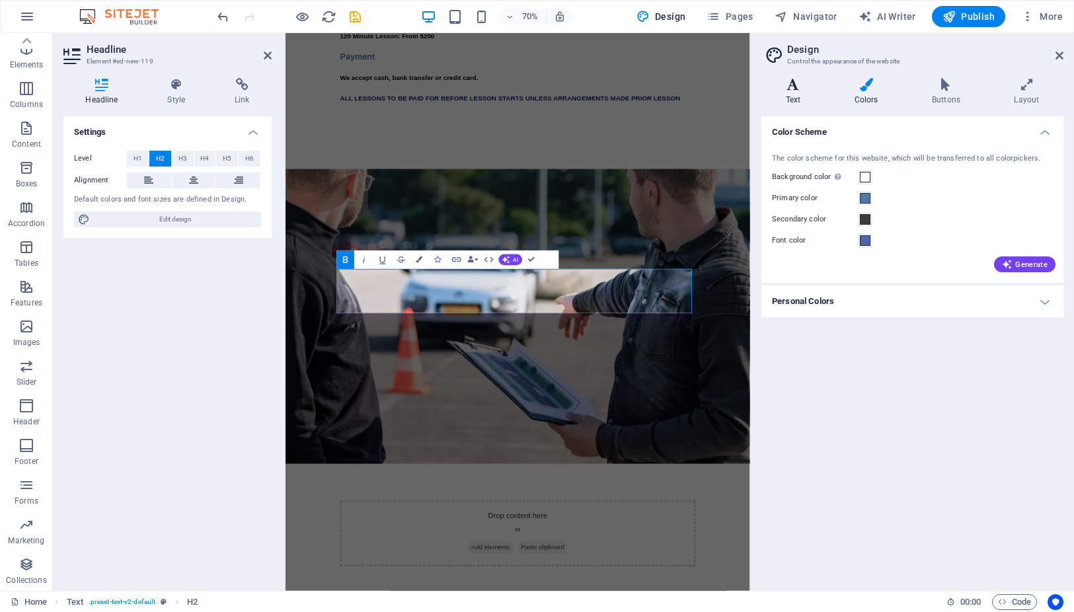
click at [789, 89] on icon at bounding box center [792, 84] width 63 height 13
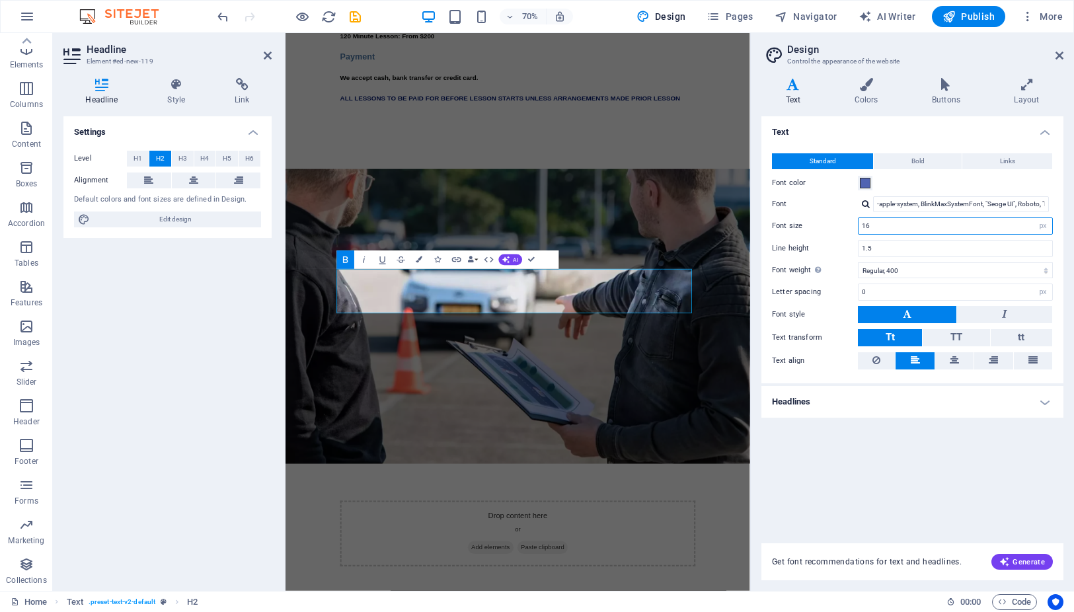
drag, startPoint x: 892, startPoint y: 229, endPoint x: 818, endPoint y: 229, distance: 74.0
click at [818, 229] on div "Font size 16 rem px" at bounding box center [912, 225] width 281 height 17
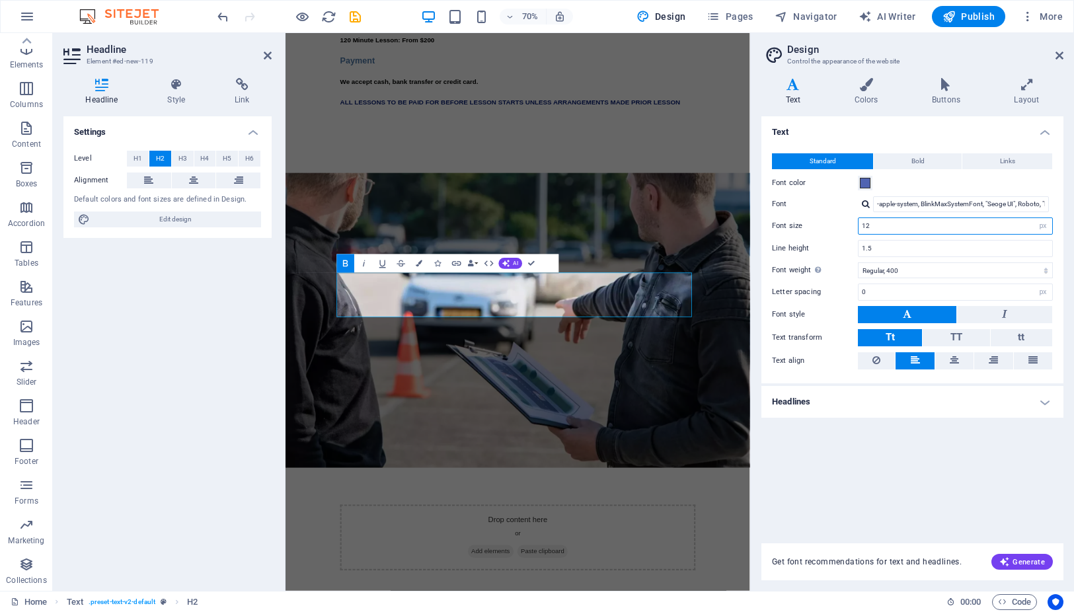
scroll to position [498, 0]
type input "12"
click at [1068, 295] on div "Variants Text Colors Buttons Layout Text Standard Bold Links Font color Font -a…" at bounding box center [912, 329] width 323 height 524
drag, startPoint x: 970, startPoint y: 463, endPoint x: 978, endPoint y: 461, distance: 7.5
click at [976, 461] on div "Text Standard Bold Links Font color Font -apple-system, BlinkMaxSystemFont, "Se…" at bounding box center [912, 321] width 302 height 411
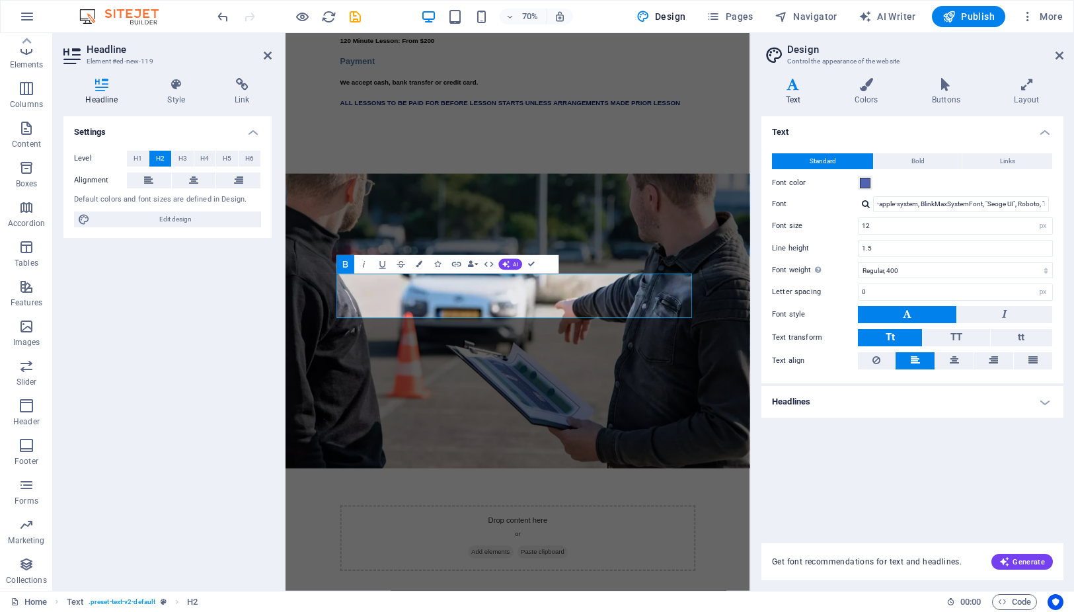
click at [837, 319] on label "Font style" at bounding box center [815, 315] width 86 height 16
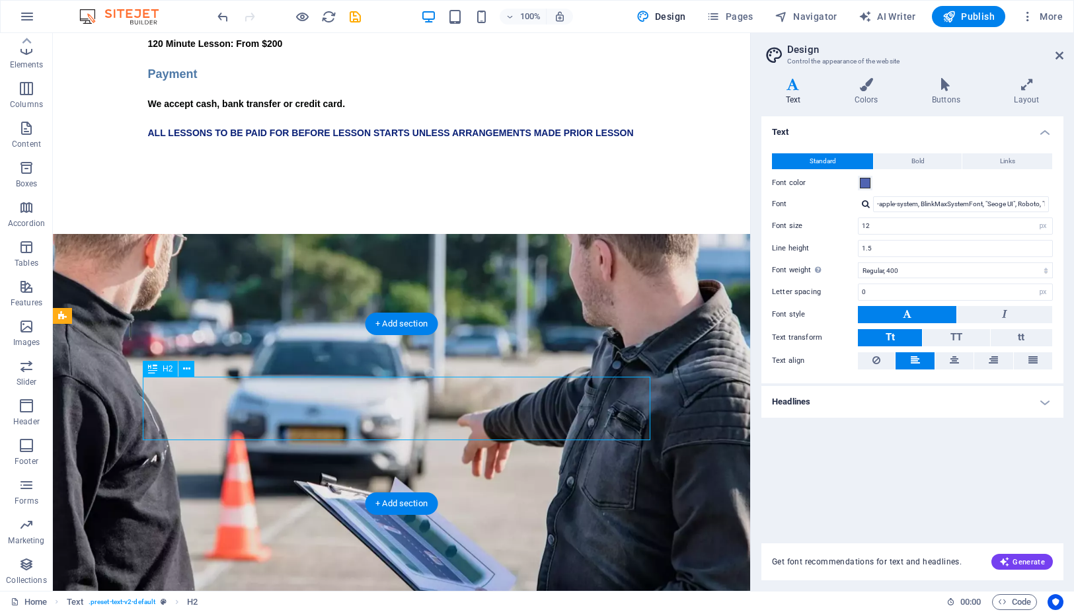
drag, startPoint x: 301, startPoint y: 425, endPoint x: 174, endPoint y: 424, distance: 127.6
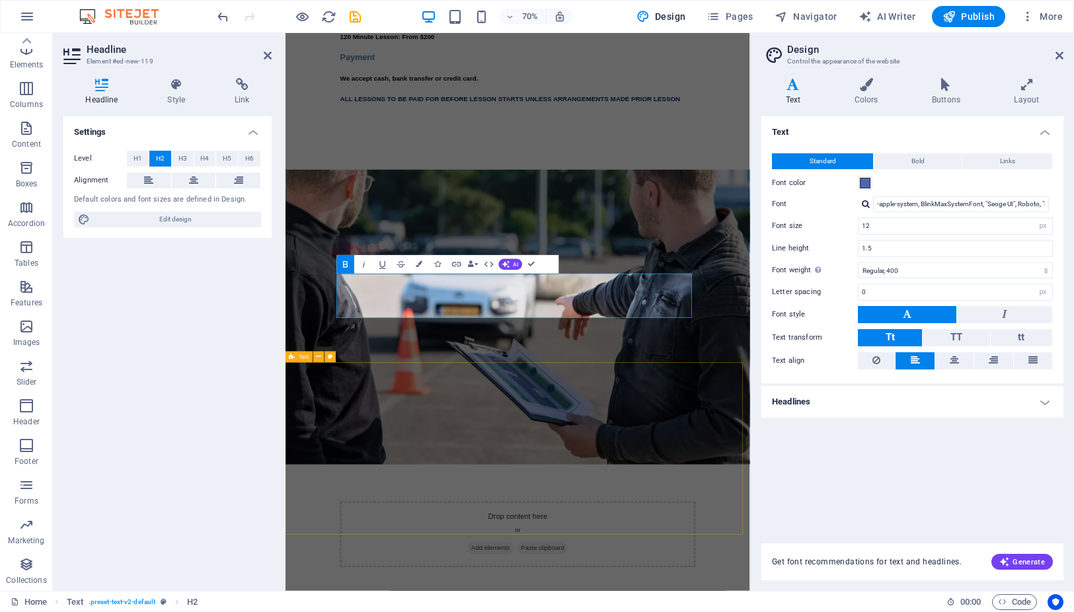
scroll to position [498, 0]
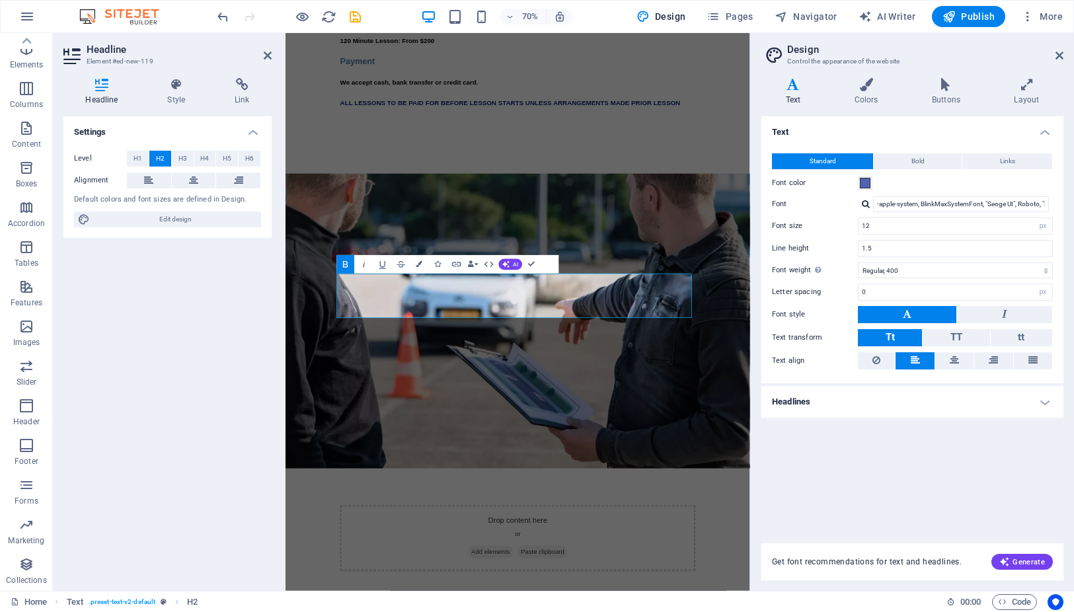
drag, startPoint x: 917, startPoint y: 232, endPoint x: 851, endPoint y: 236, distance: 66.2
click at [861, 233] on input "12" at bounding box center [956, 226] width 194 height 16
drag, startPoint x: 500, startPoint y: 426, endPoint x: 355, endPoint y: 389, distance: 149.4
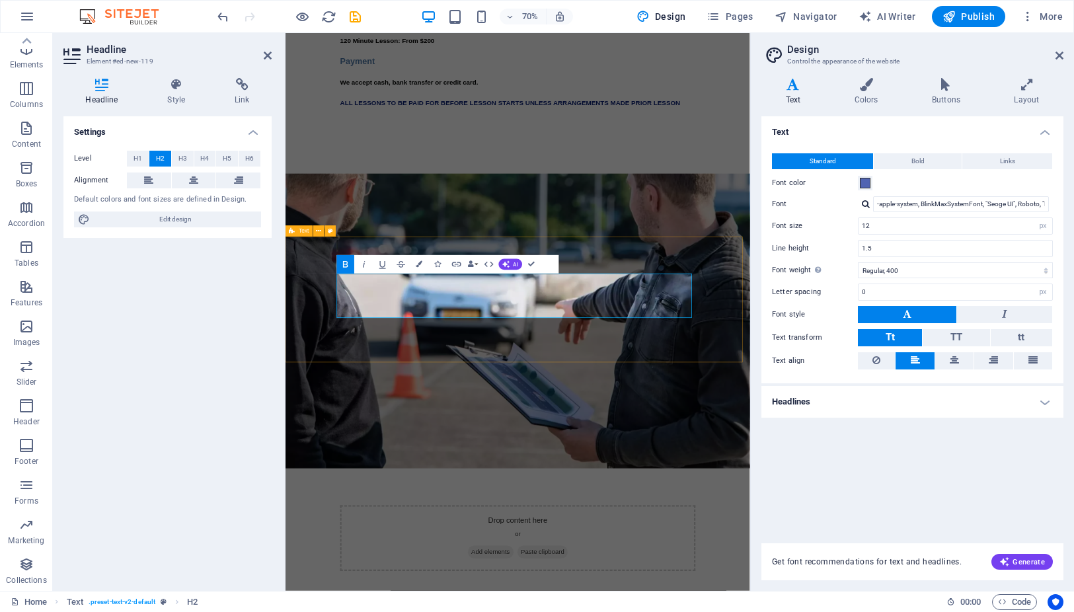
select select "preset-text-v2-default"
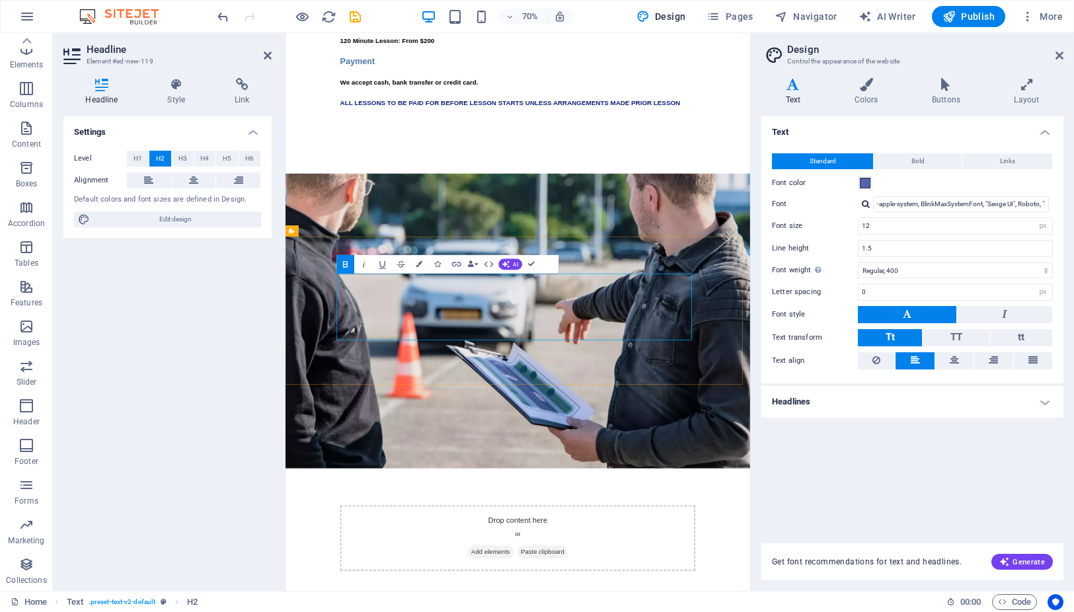
drag, startPoint x: 518, startPoint y: 461, endPoint x: 360, endPoint y: 424, distance: 162.9
drag, startPoint x: 890, startPoint y: 230, endPoint x: 849, endPoint y: 230, distance: 41.0
click at [849, 230] on div "Font size 12 rem px" at bounding box center [912, 225] width 281 height 17
type input "10"
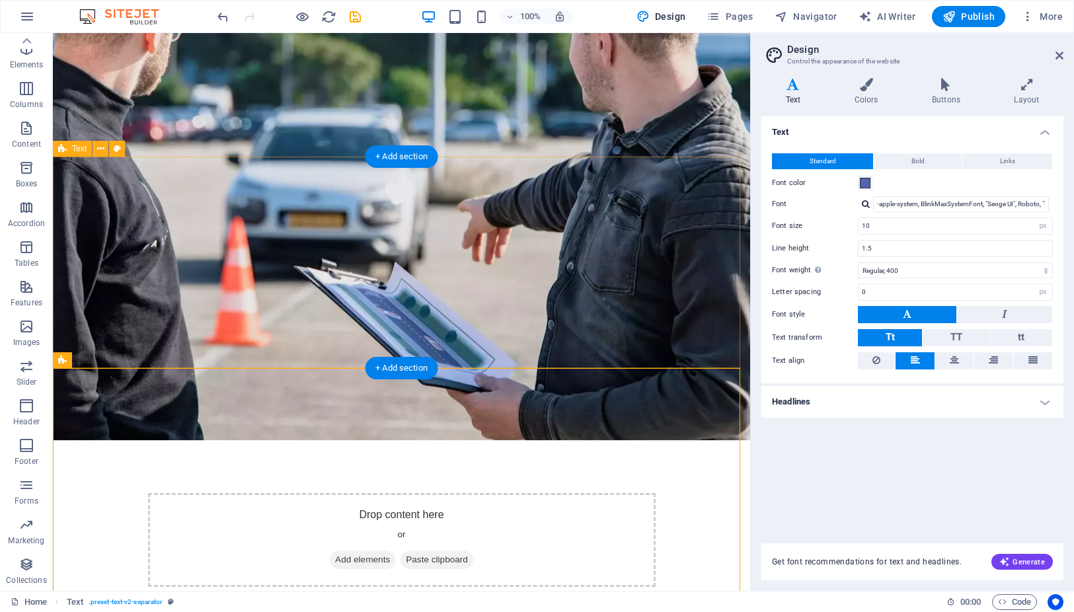
scroll to position [768, 0]
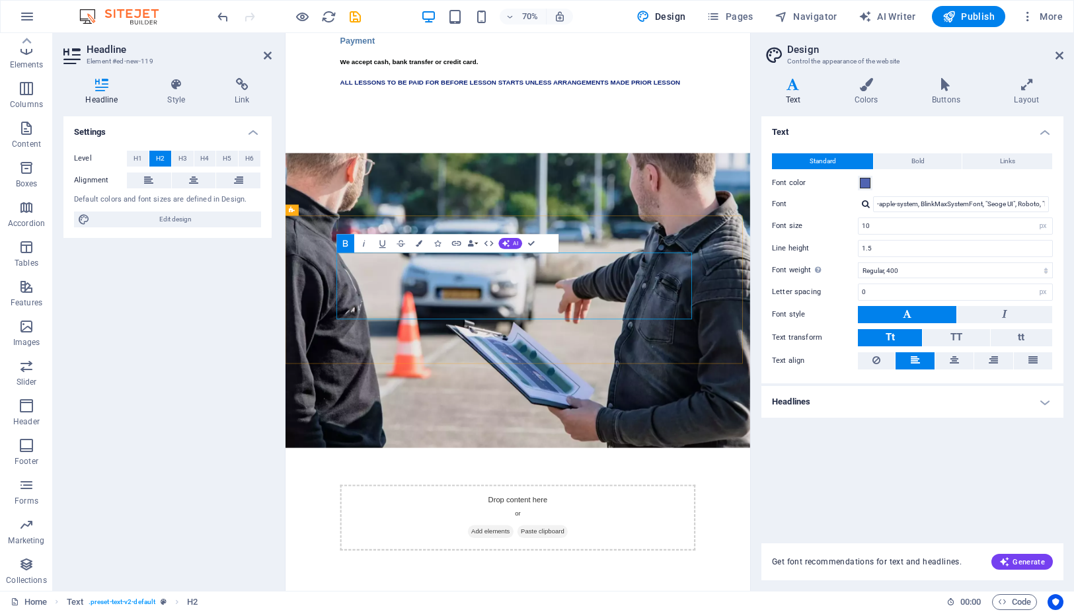
scroll to position [496, 0]
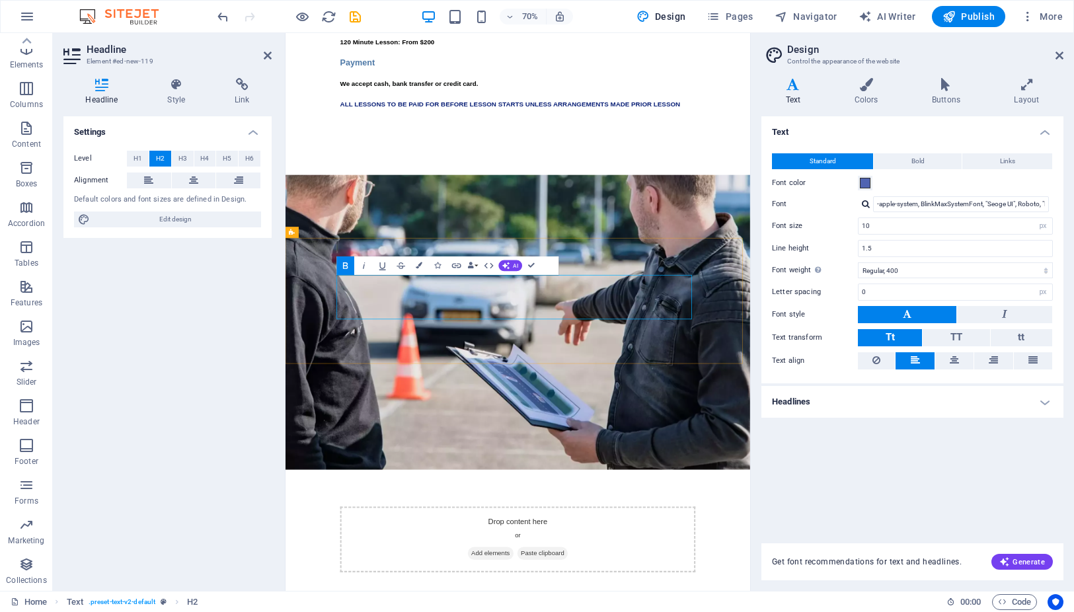
click at [1062, 54] on icon at bounding box center [1060, 55] width 8 height 11
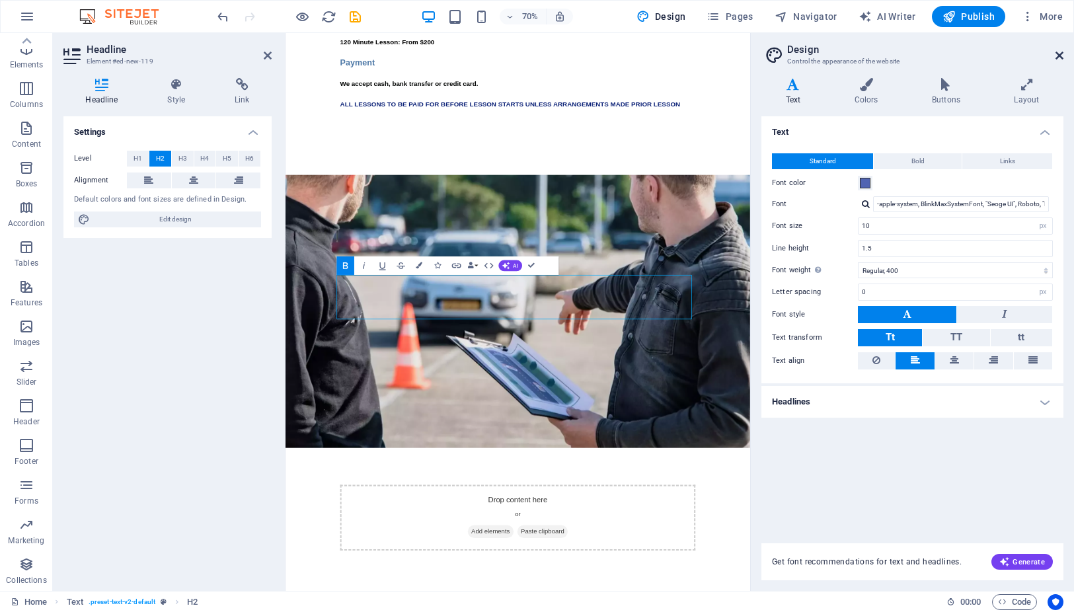
scroll to position [500, 0]
